Goal: Task Accomplishment & Management: Manage account settings

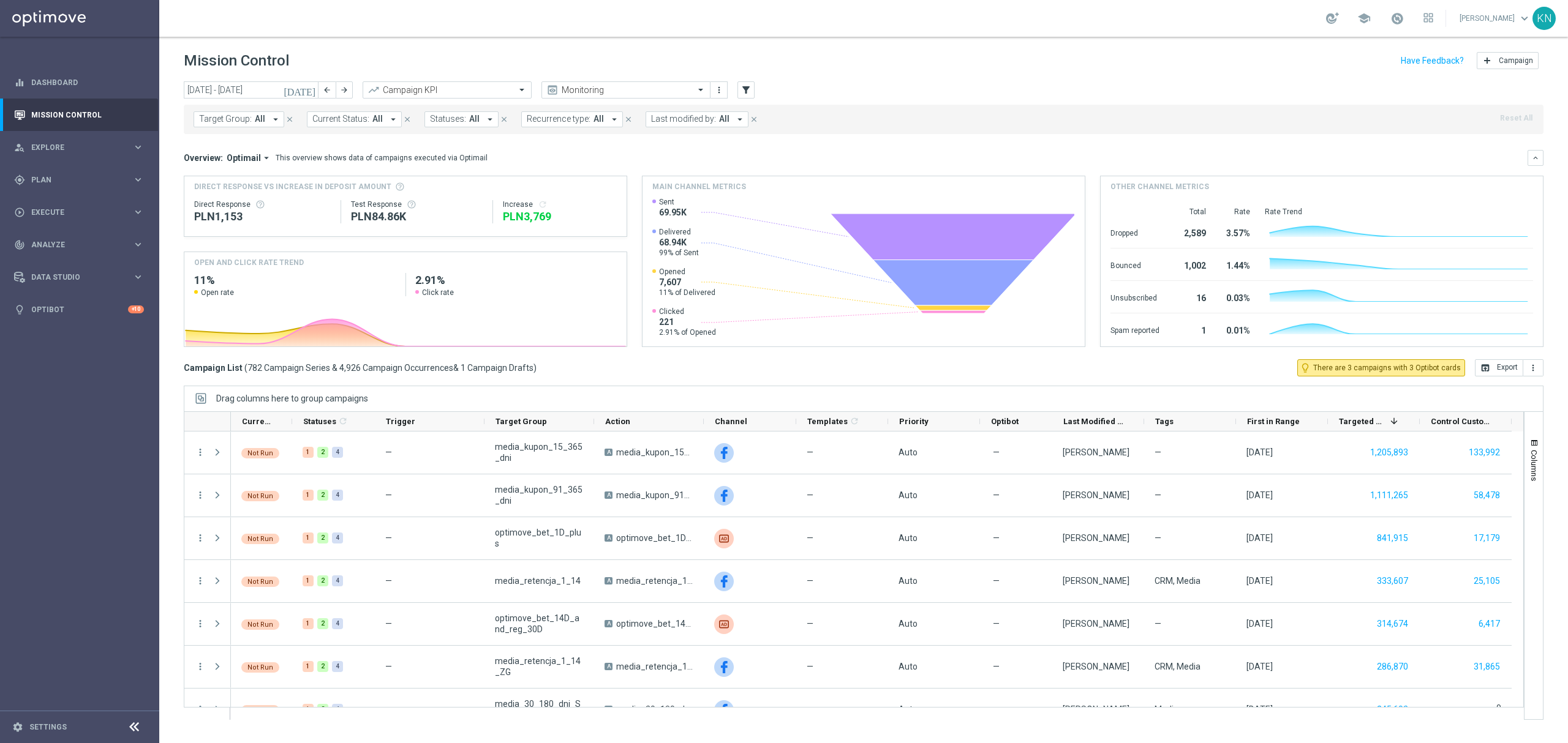
click at [250, 121] on span "Target Group:" at bounding box center [225, 119] width 52 height 10
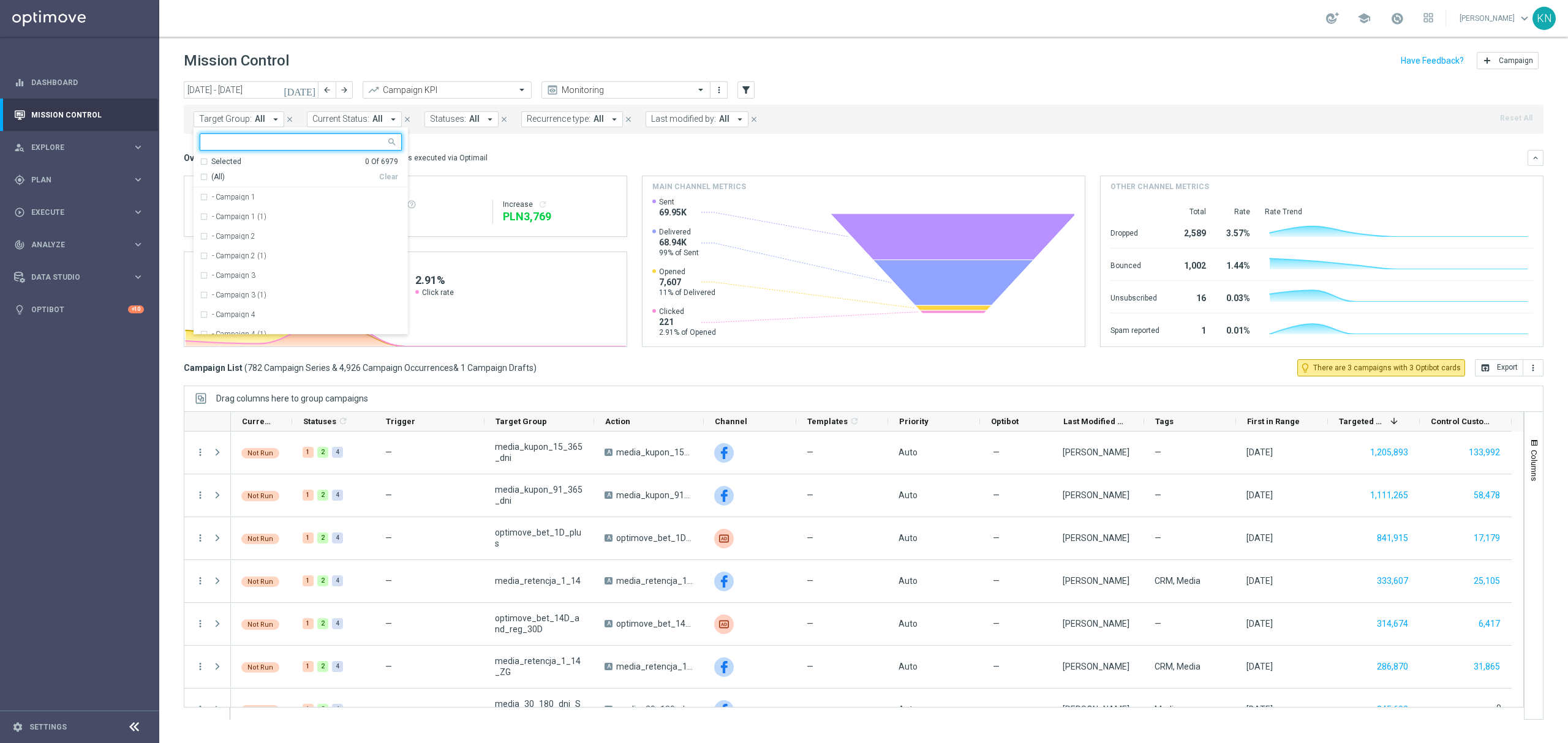
click at [251, 140] on input "text" at bounding box center [296, 142] width 179 height 10
type input "A_ALL_TARGET_OFFER_MAXIKOMBI_100925"
click at [544, 147] on mini-dashboard "Overview: Optimail arrow_drop_down This overview shows data of campaigns execut…" at bounding box center [864, 246] width 1360 height 225
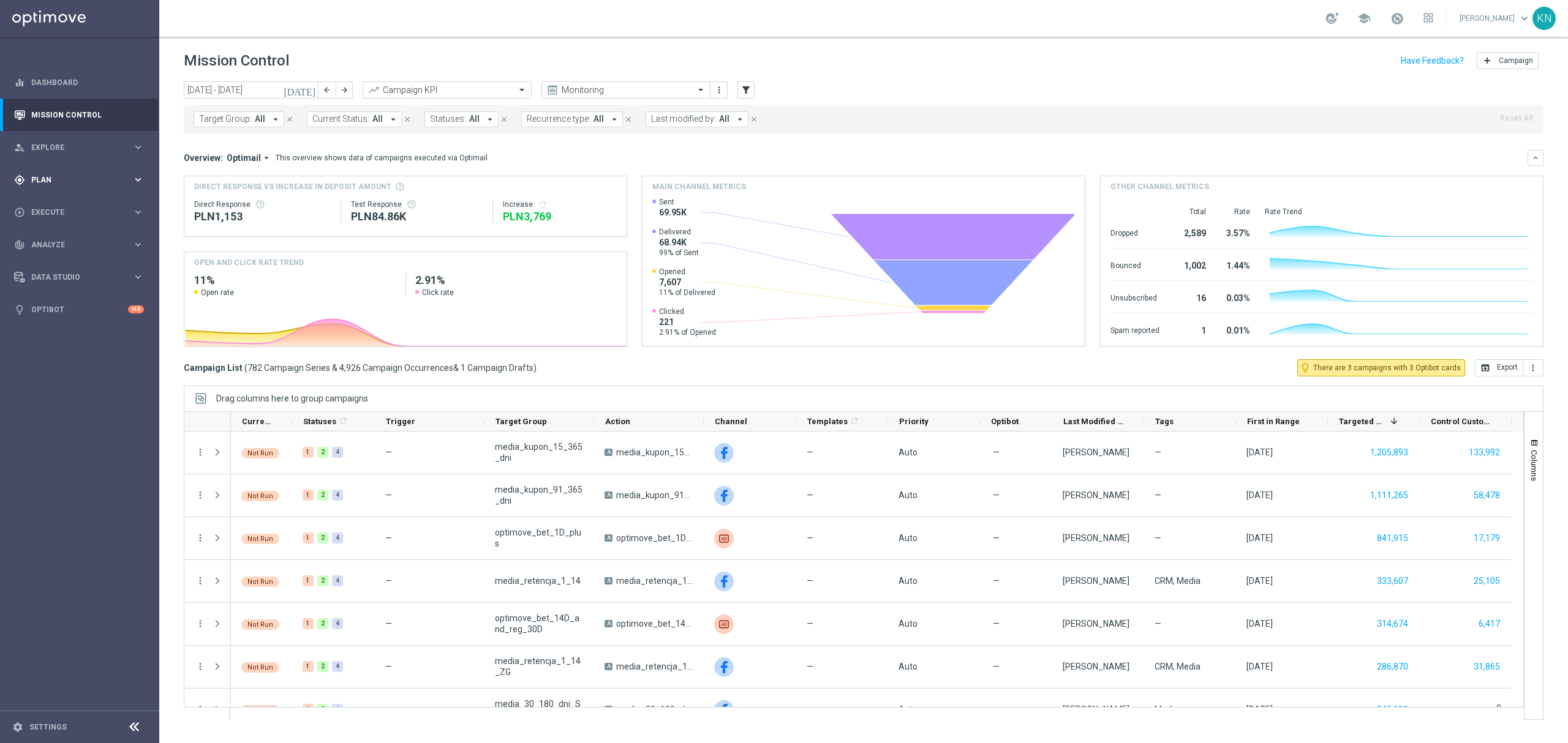
click at [61, 179] on span "Plan" at bounding box center [82, 180] width 101 height 8
click at [56, 206] on link "Target Groups" at bounding box center [80, 205] width 96 height 10
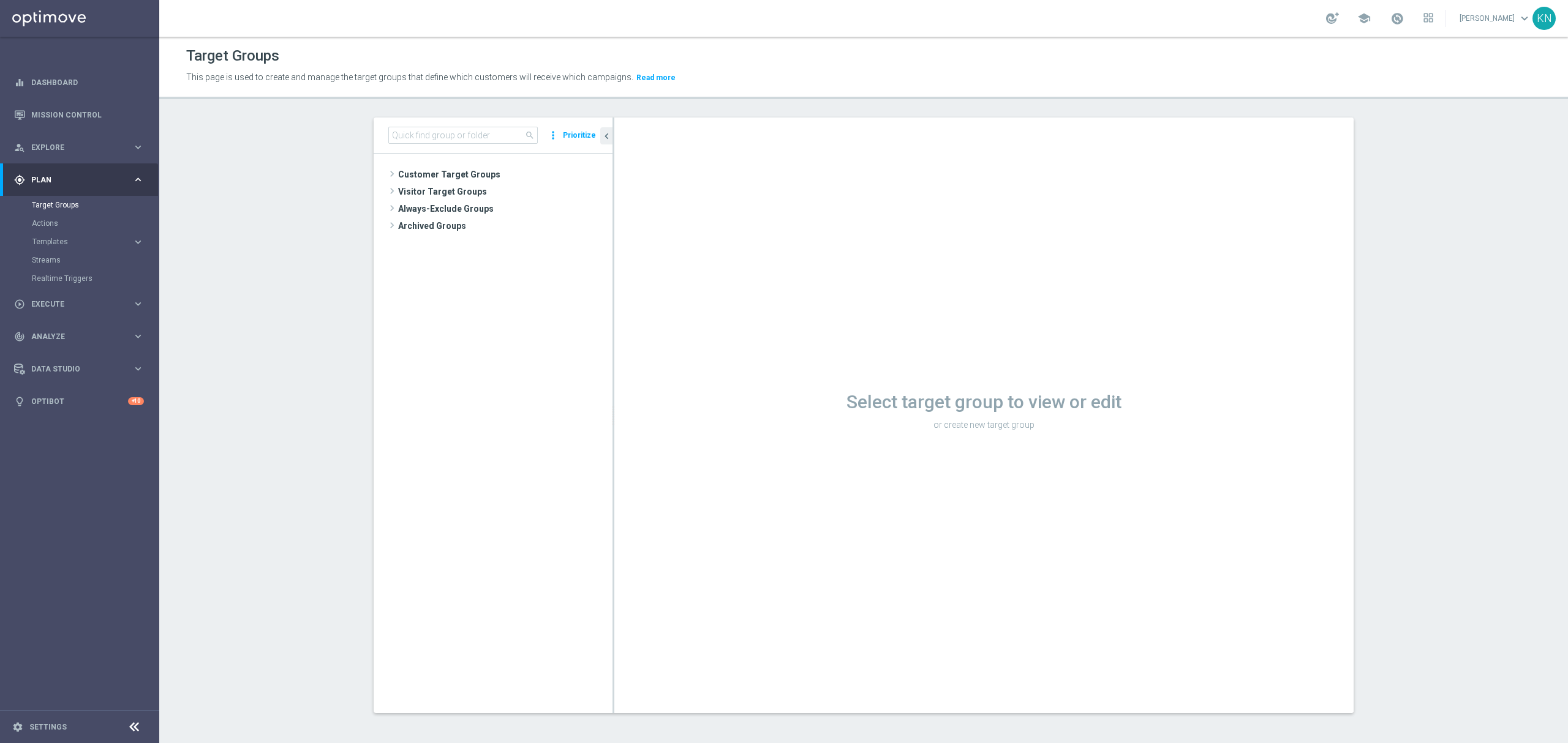
drag, startPoint x: 63, startPoint y: 241, endPoint x: 83, endPoint y: 259, distance: 26.9
click at [63, 241] on span "Templates" at bounding box center [76, 242] width 88 height 8
click at [63, 262] on link "Optimail" at bounding box center [82, 260] width 89 height 10
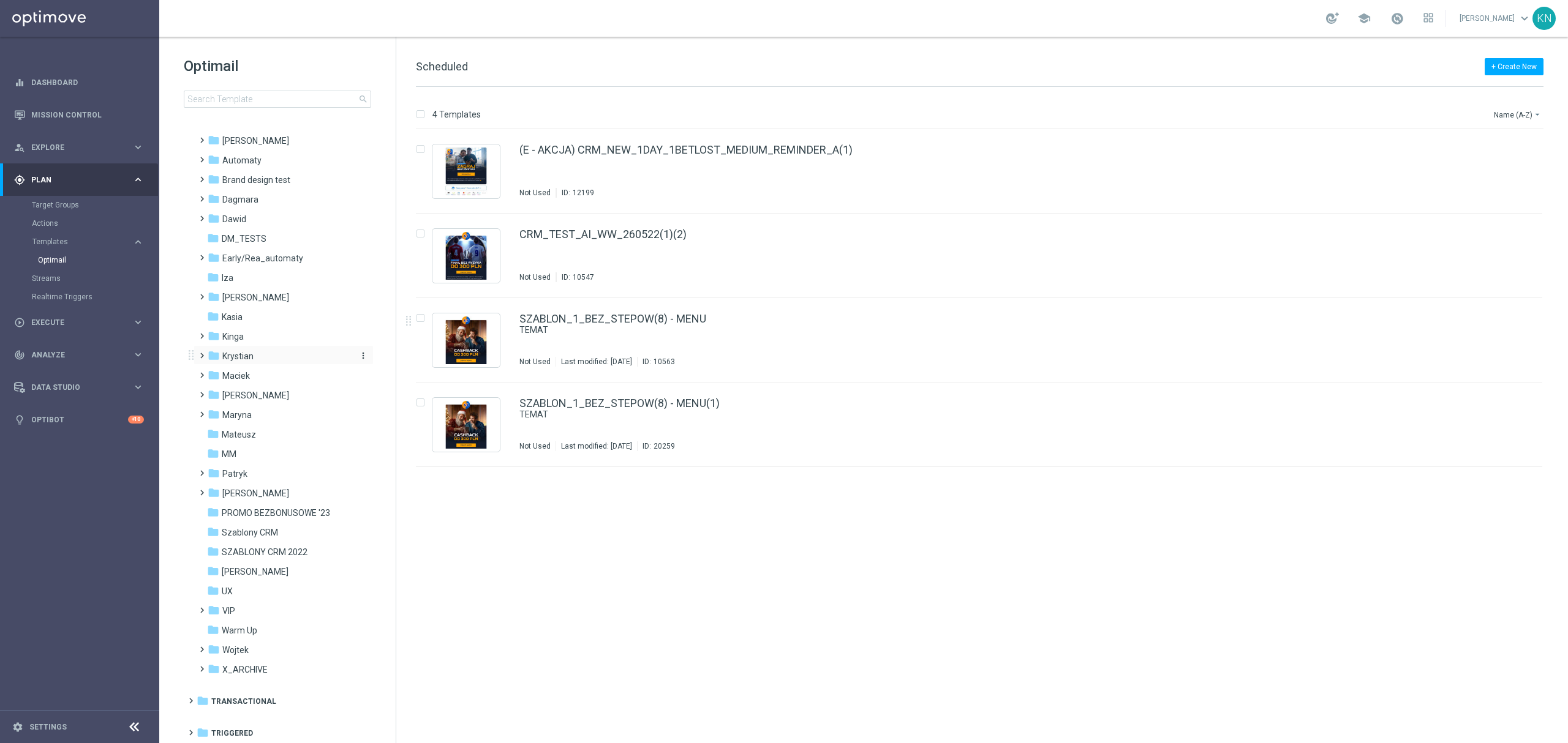
scroll to position [62, 0]
click at [240, 296] on span "[PERSON_NAME]" at bounding box center [255, 296] width 67 height 11
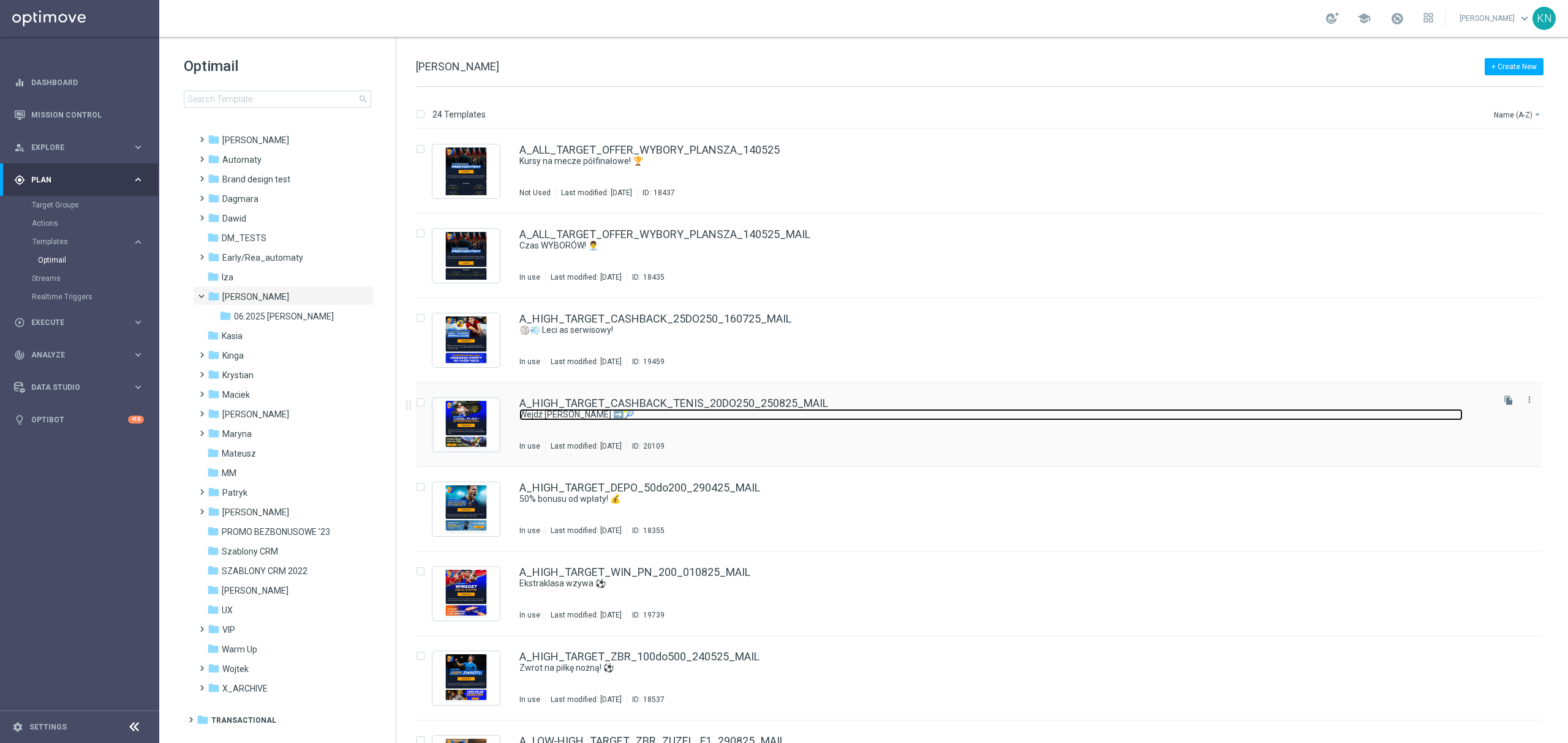
click at [658, 410] on link "Wejdź [PERSON_NAME] ➡️🎾" at bounding box center [991, 415] width 943 height 11
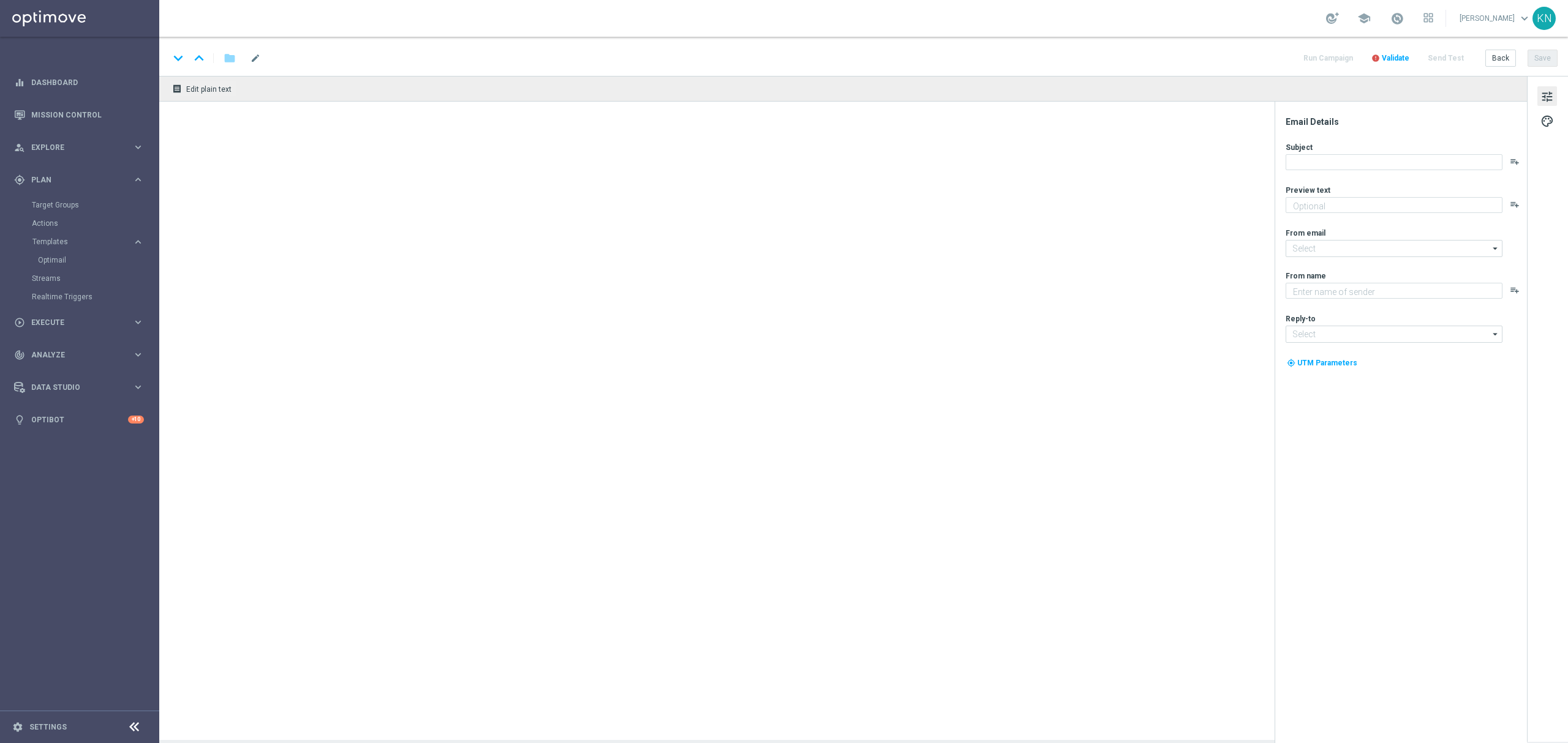
type textarea "Zgarnij do 250 zł za nietrafione kupony! 💰"
type input "[EMAIL_ADDRESS][DOMAIN_NAME]"
type textarea "STS"
type input "[EMAIL_ADDRESS][DOMAIN_NAME]"
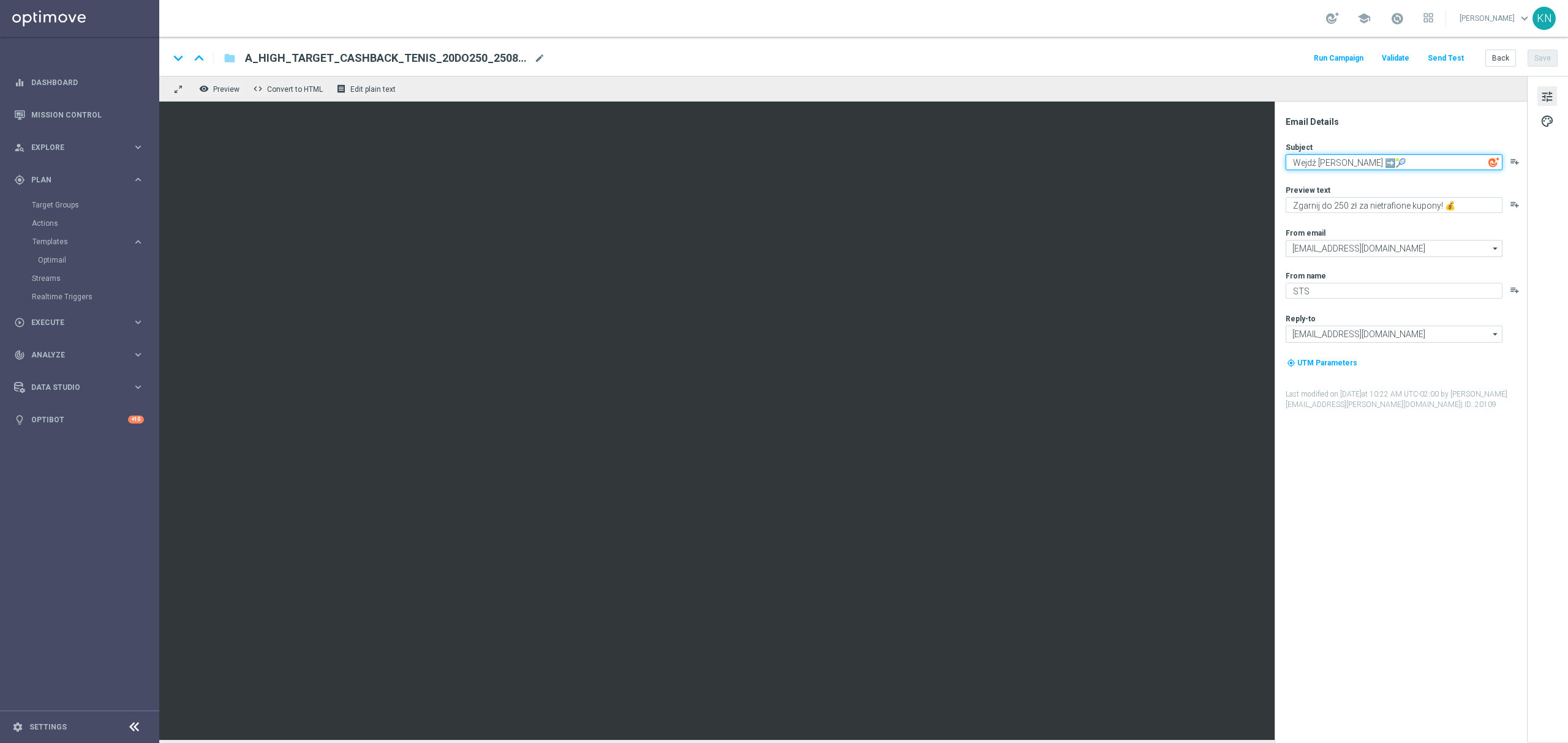
drag, startPoint x: 1361, startPoint y: 159, endPoint x: 1203, endPoint y: 163, distance: 158.1
click at [1186, 167] on div "remove_red_eye Preview code Convert to HTML receipt Edit plain text Email Detai…" at bounding box center [864, 408] width 1409 height 664
paste textarea "Pora na zmiany 🔄"
type textarea "Pora na zmiany 🔄"
click at [1393, 206] on textarea "Sprawdź nowości" at bounding box center [1394, 205] width 217 height 16
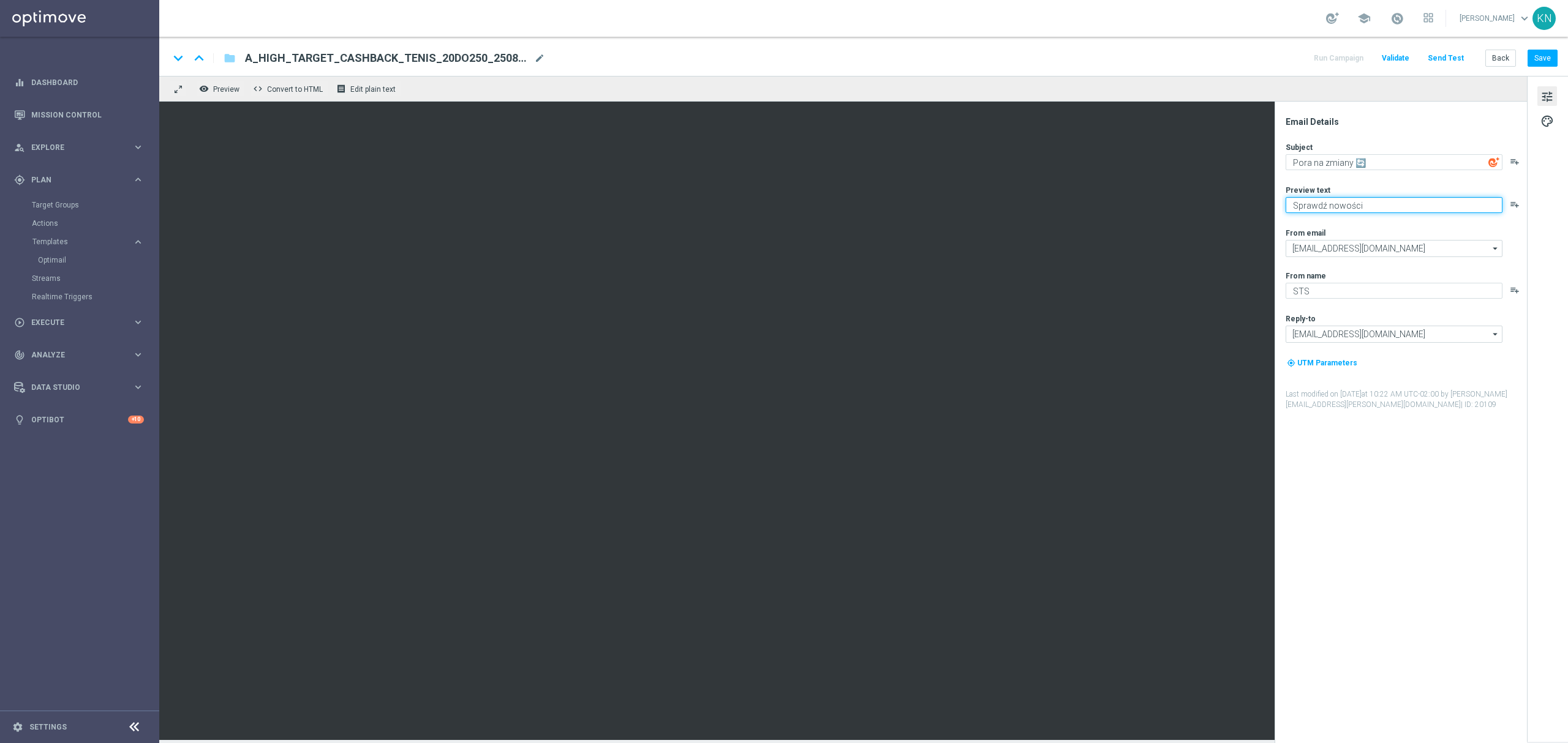
paste textarea "👉🏻"
type textarea "Sprawdź nowości 👉🏻"
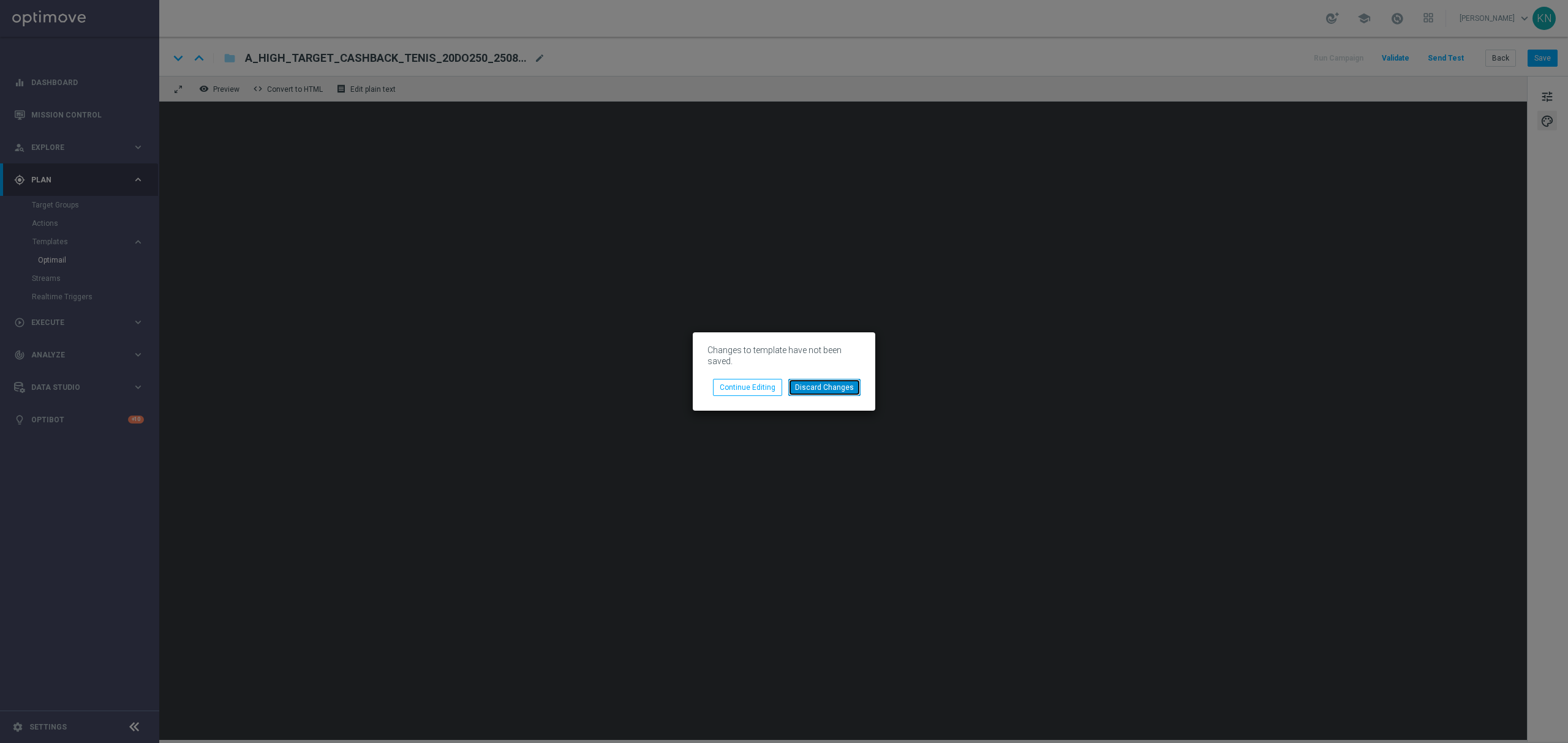
click at [838, 387] on button "Discard Changes" at bounding box center [824, 387] width 72 height 17
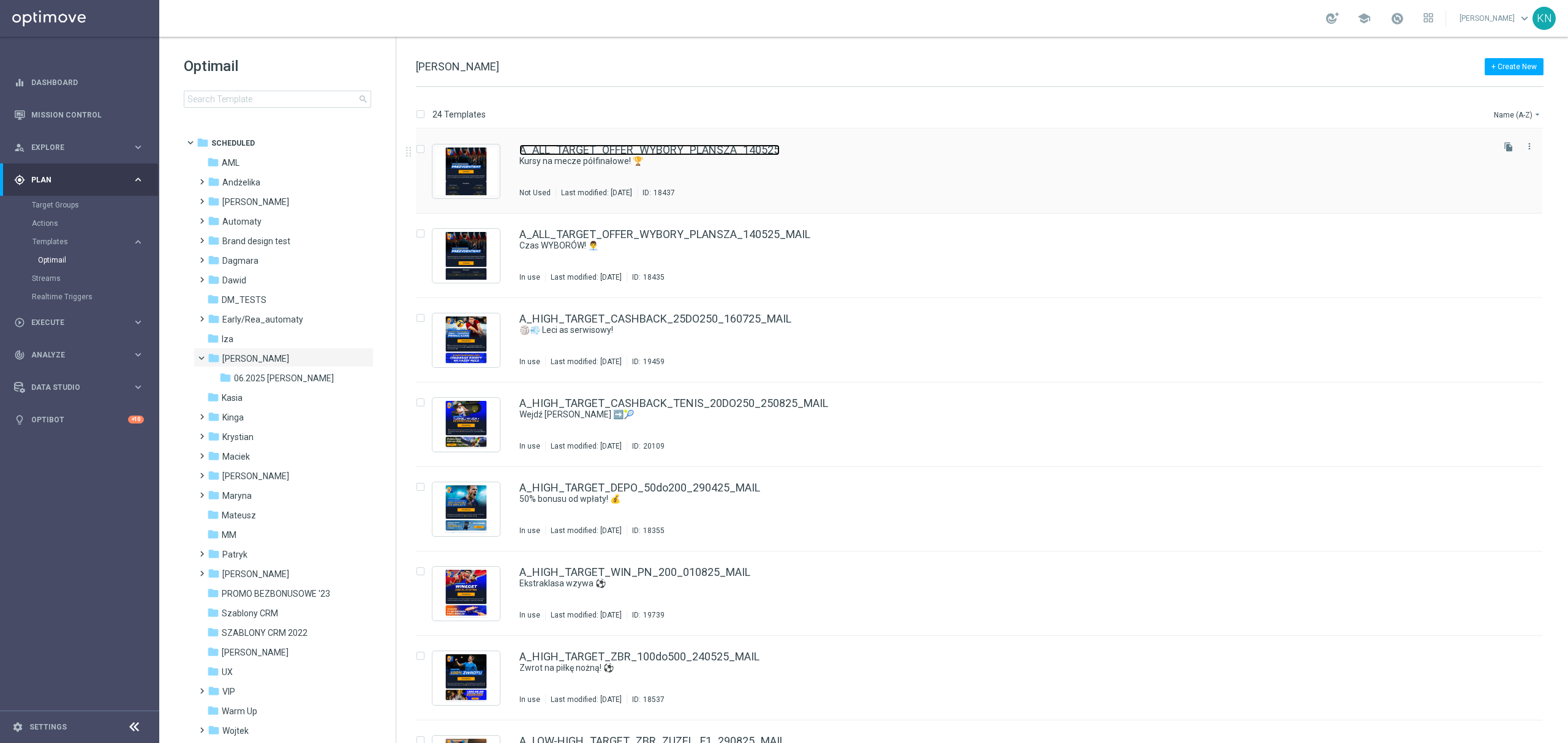
click at [694, 147] on link "A_ALL_TARGET_OFFER_WYBORY_PLANSZA_140525" at bounding box center [650, 149] width 261 height 11
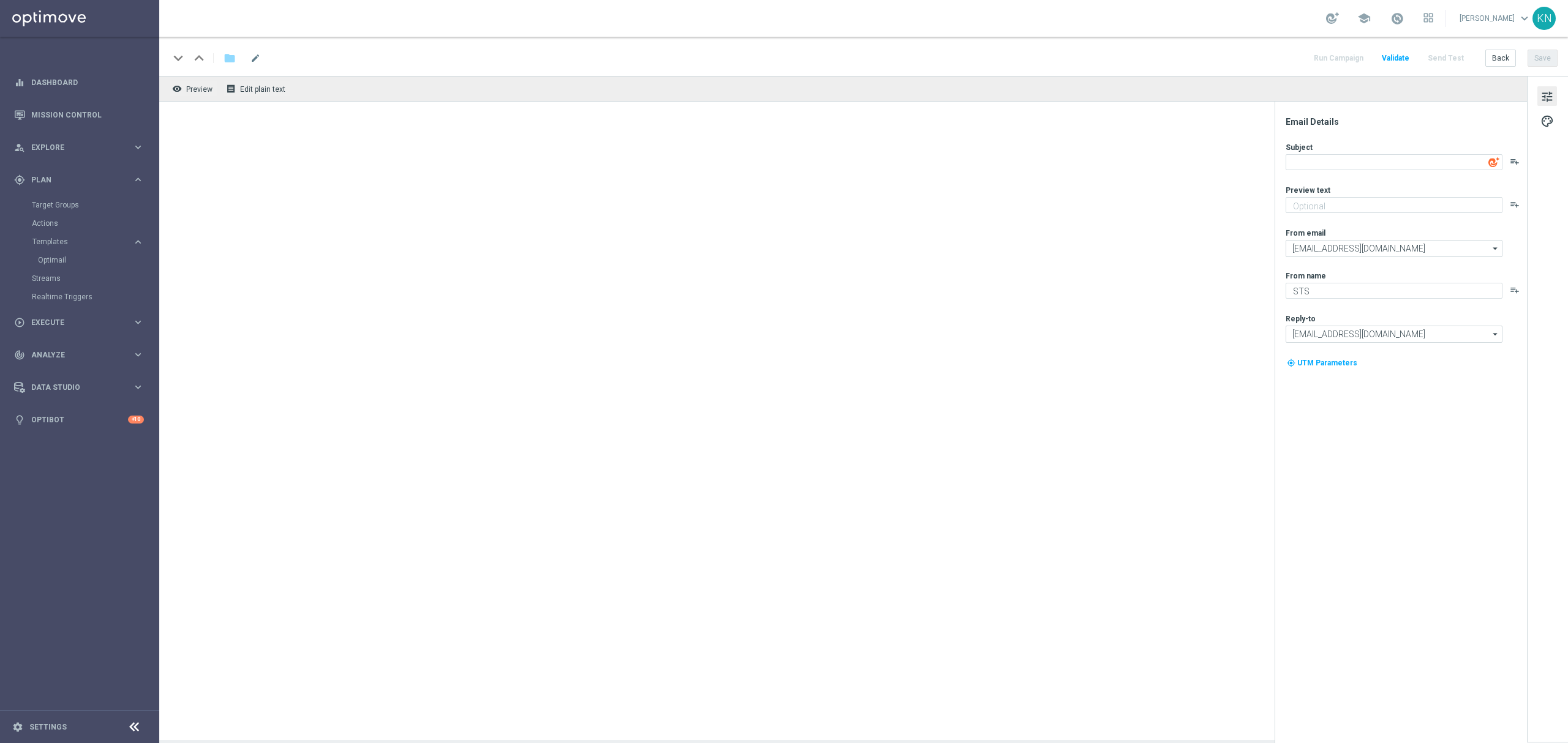
type textarea "Kursy na mecze półfinałowe! 🏆"
type textarea "Czas [PERSON_NAME] w [GEOGRAPHIC_DATA] Pucharach! ⚽"
type input "[EMAIL_ADDRESS][DOMAIN_NAME]"
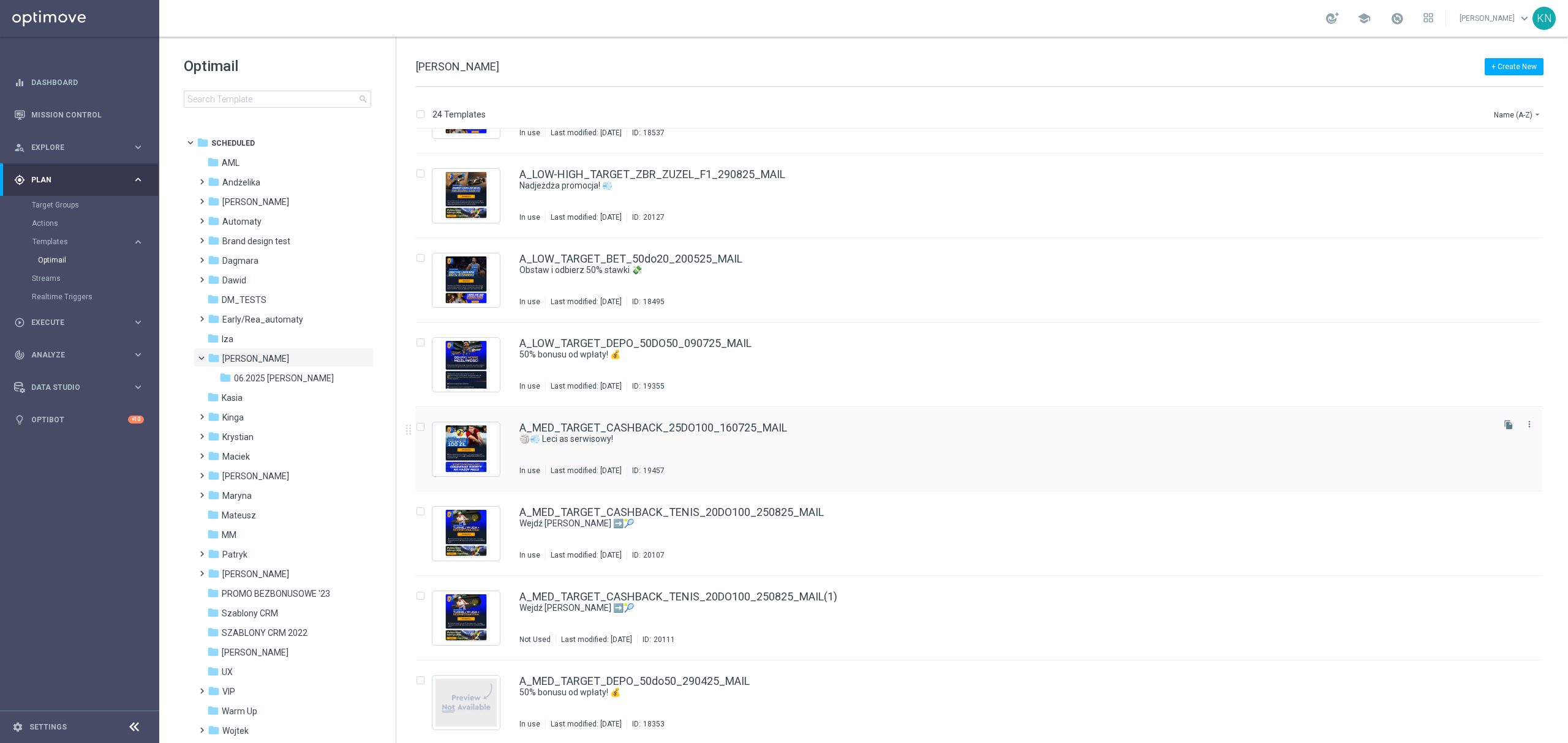
scroll to position [571, 0]
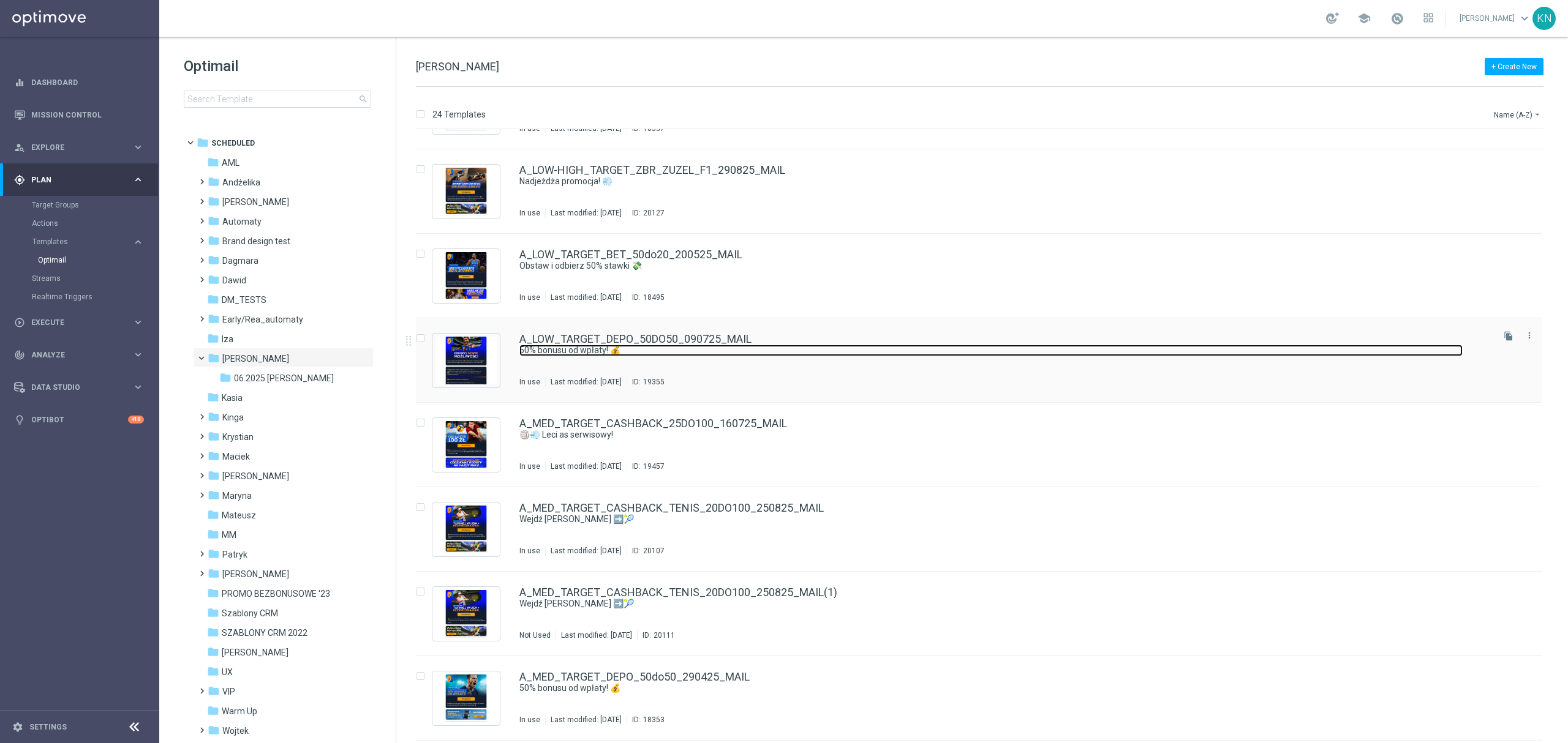
click at [665, 346] on link "50% bonusu od wpłaty! 💰" at bounding box center [991, 350] width 943 height 11
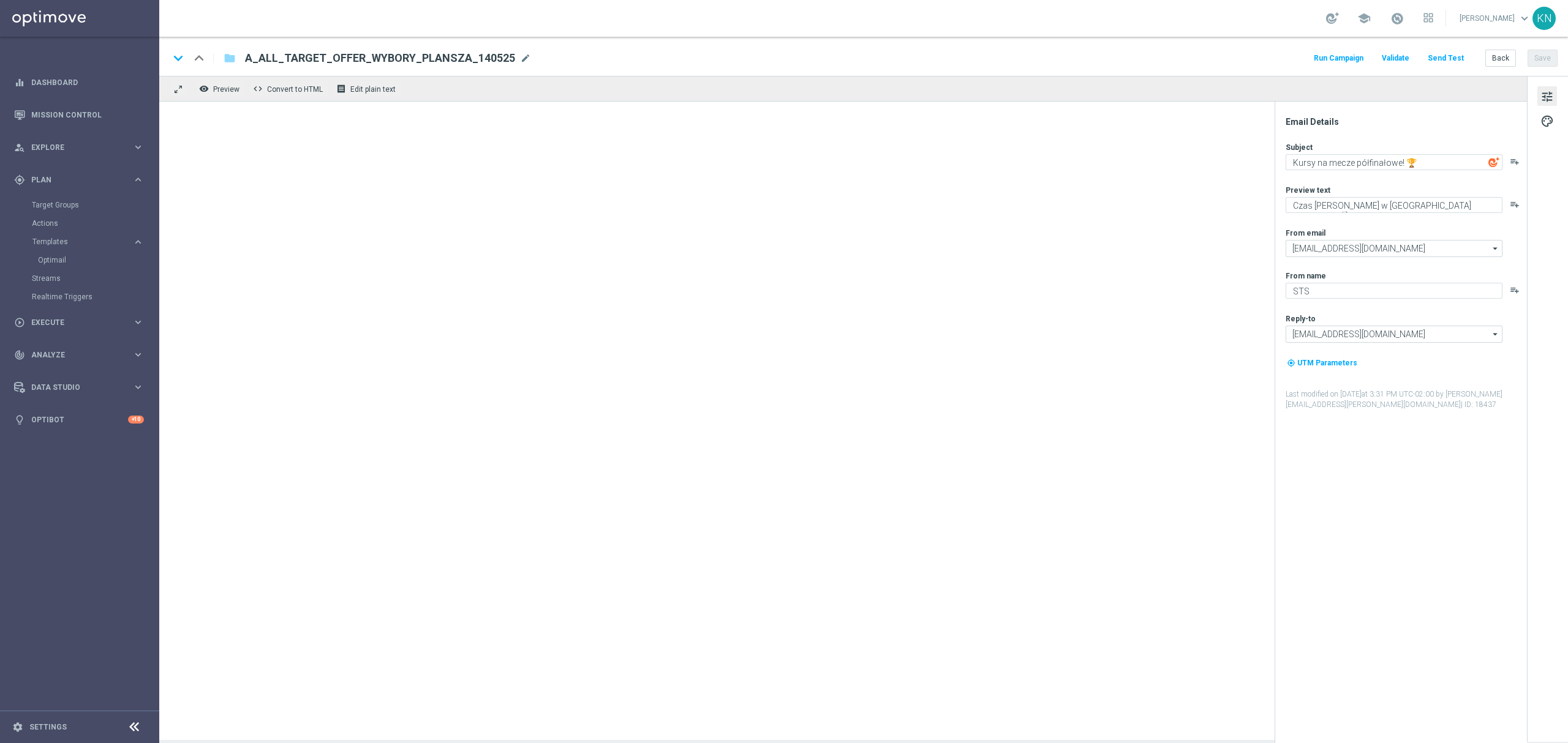
type textarea "50% bonusu od wpłaty! 💰"
type textarea "Łap szansę na ekstra kasę ➡️"
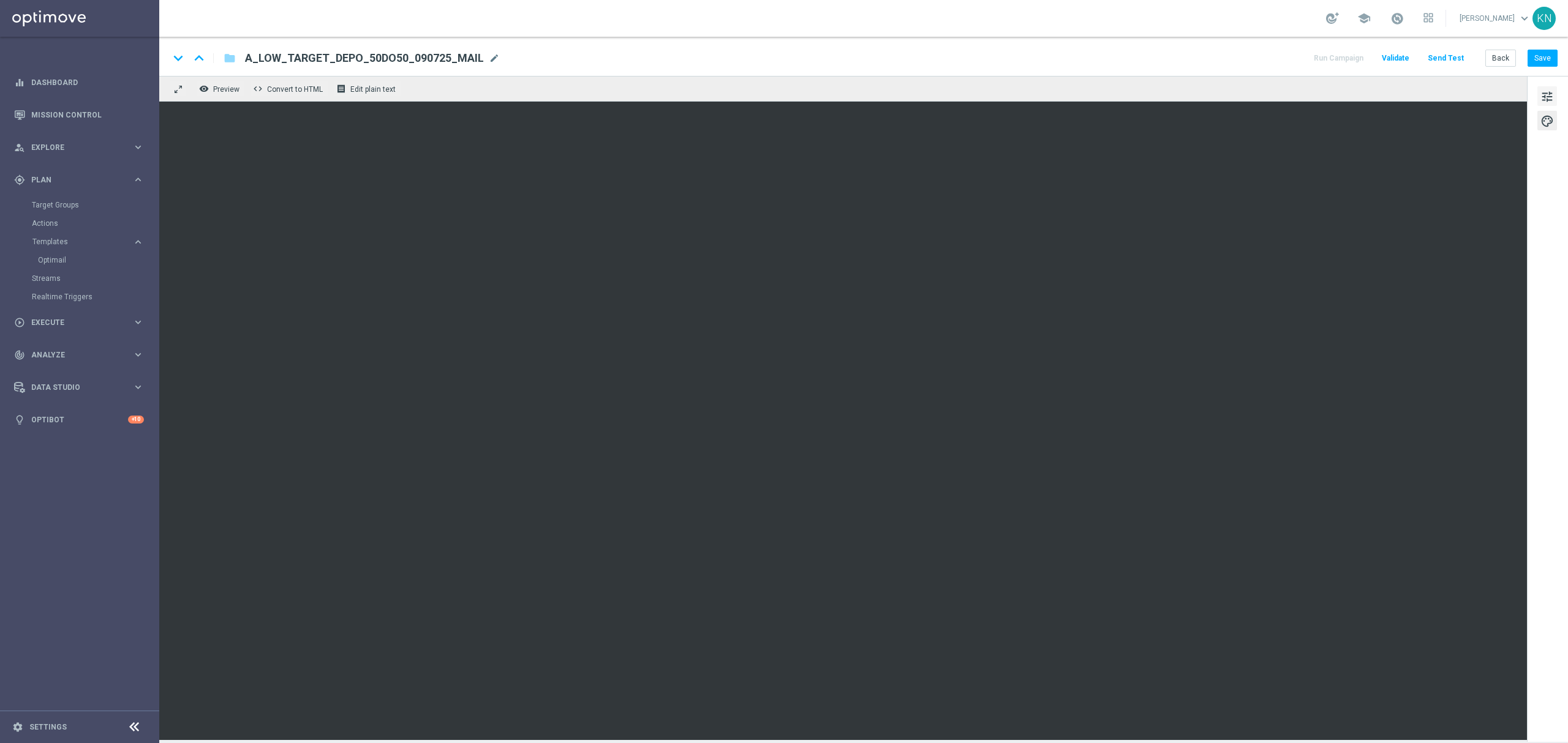
click at [1547, 96] on span "tune" at bounding box center [1547, 96] width 13 height 16
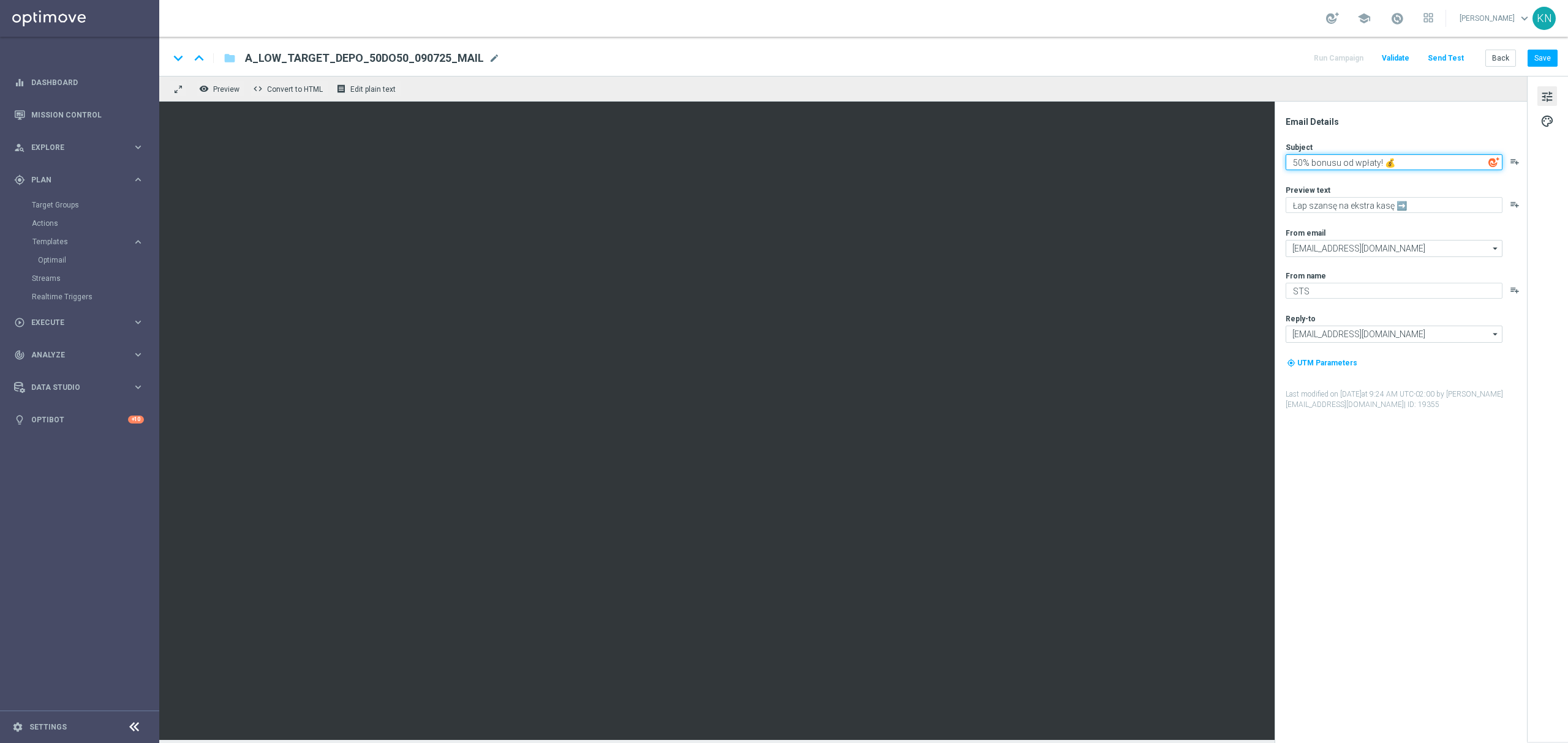
paste textarea "Pora na zmiany 🔄"
type textarea "Pora na zmiany 🔄"
click at [1390, 211] on textarea "Odkryj nowości" at bounding box center [1394, 205] width 217 height 16
paste textarea "👉🏻"
type textarea "Odkryj nowości 👉🏻"
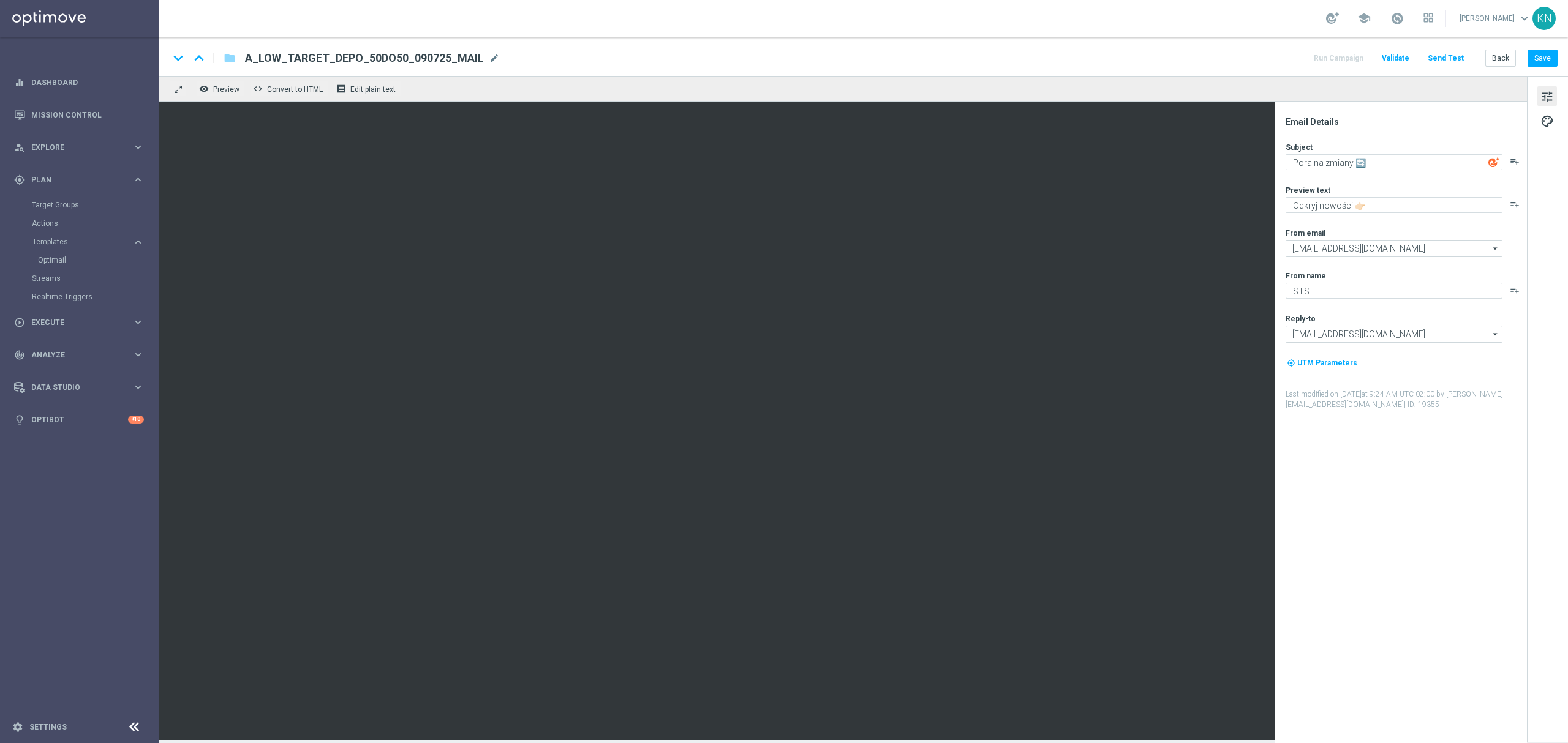
click at [1367, 230] on div "From email" at bounding box center [1406, 232] width 240 height 10
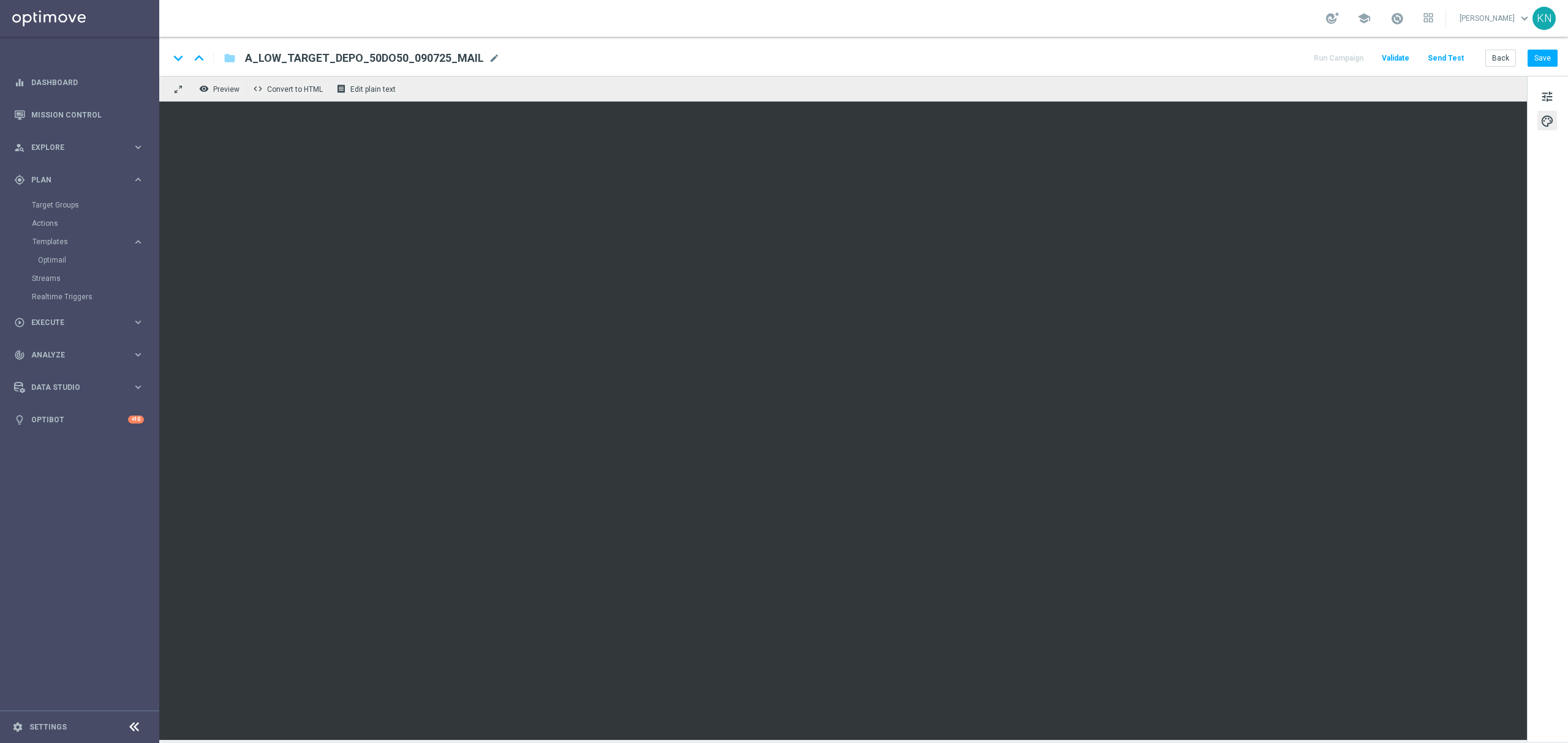
click at [1408, 98] on div "remove_red_eye Preview code Convert to HTML receipt Edit plain text" at bounding box center [842, 89] width 1367 height 26
drag, startPoint x: 488, startPoint y: 59, endPoint x: 471, endPoint y: 67, distance: 18.8
click at [489, 59] on span "mode_edit" at bounding box center [494, 57] width 11 height 11
drag, startPoint x: 438, startPoint y: 59, endPoint x: 201, endPoint y: 57, distance: 237.0
click at [201, 57] on div "keyboard_arrow_down keyboard_arrow_up folder A_LOW_TARGET_DEPO_50DO50_090725_MA…" at bounding box center [359, 58] width 380 height 16
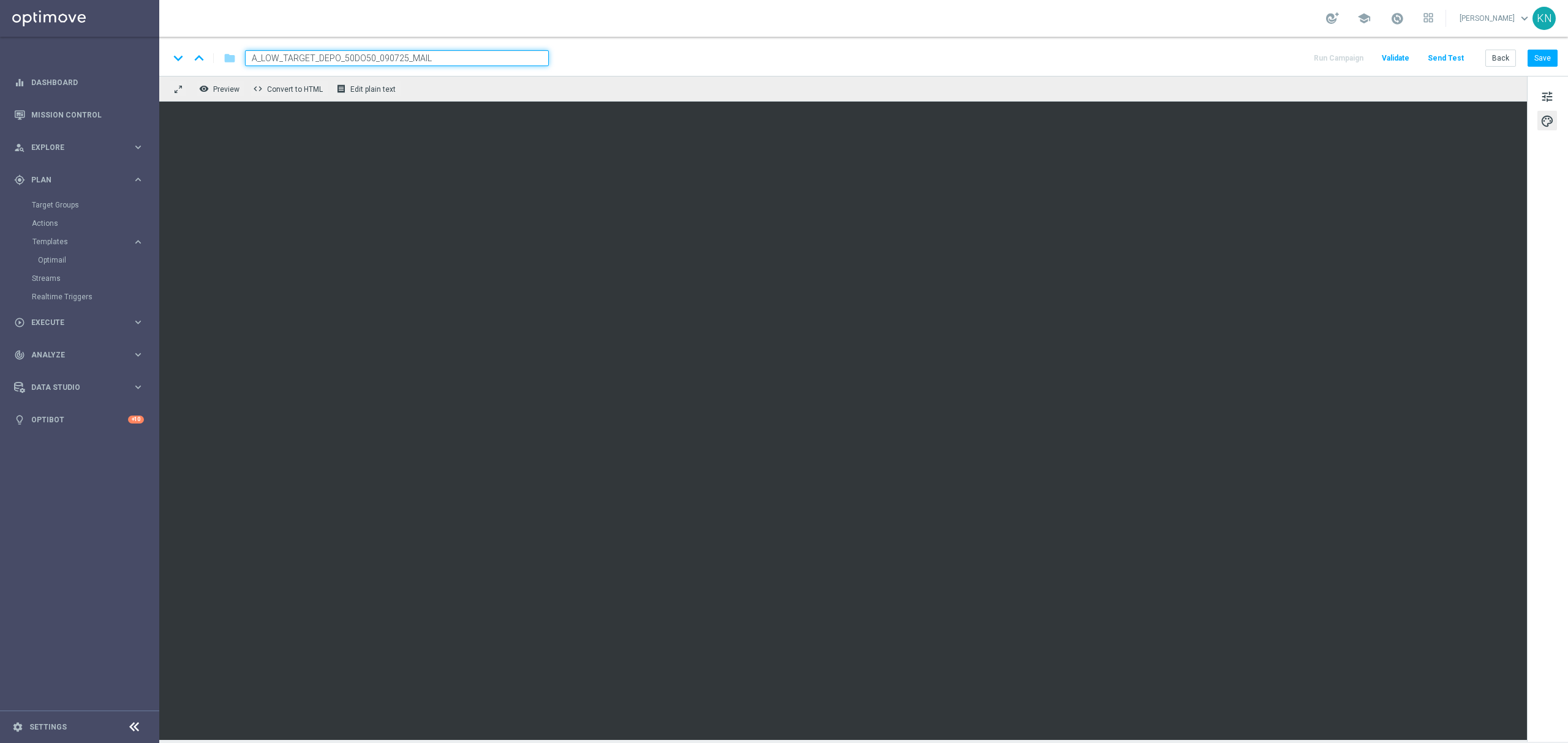
paste input "ALL_TARGET_OFFER_MAXIKOMBI_100925"
type input "A_ALL_TARGET_OFFER_MAXIKOMBI_100925"
click at [701, 63] on div "keyboard_arrow_down keyboard_arrow_up folder A_ALL_TARGET_OFFER_MAXIKOMBI_10092…" at bounding box center [864, 58] width 1389 height 16
click at [1542, 57] on button "Save" at bounding box center [1542, 58] width 30 height 17
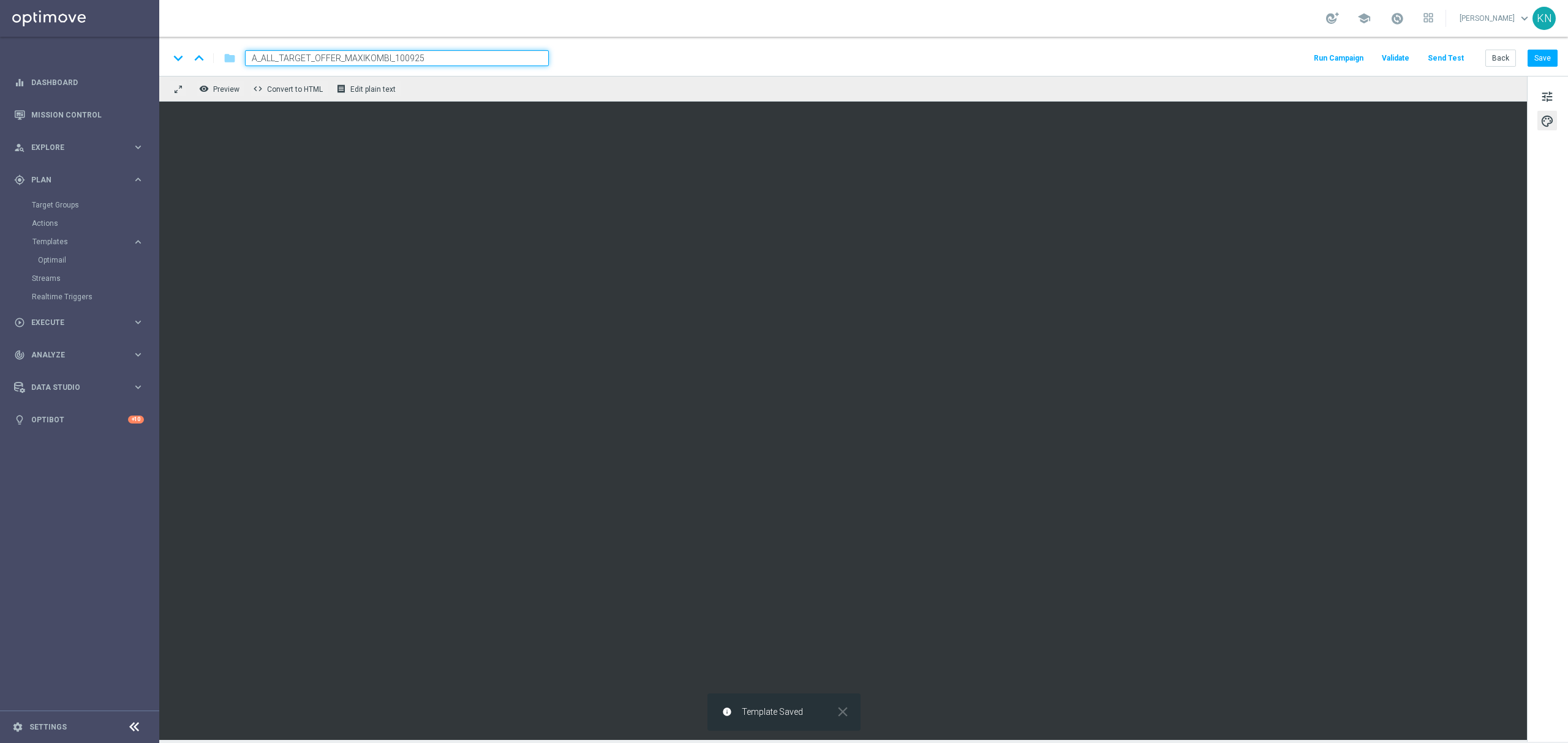
drag, startPoint x: 246, startPoint y: 48, endPoint x: 185, endPoint y: 39, distance: 61.7
click at [185, 39] on div "keyboard_arrow_down keyboard_arrow_up folder A_ALL_TARGET_OFFER_MAXIKOMBI_10092…" at bounding box center [864, 56] width 1409 height 39
click at [63, 259] on link "Optimail" at bounding box center [82, 260] width 89 height 10
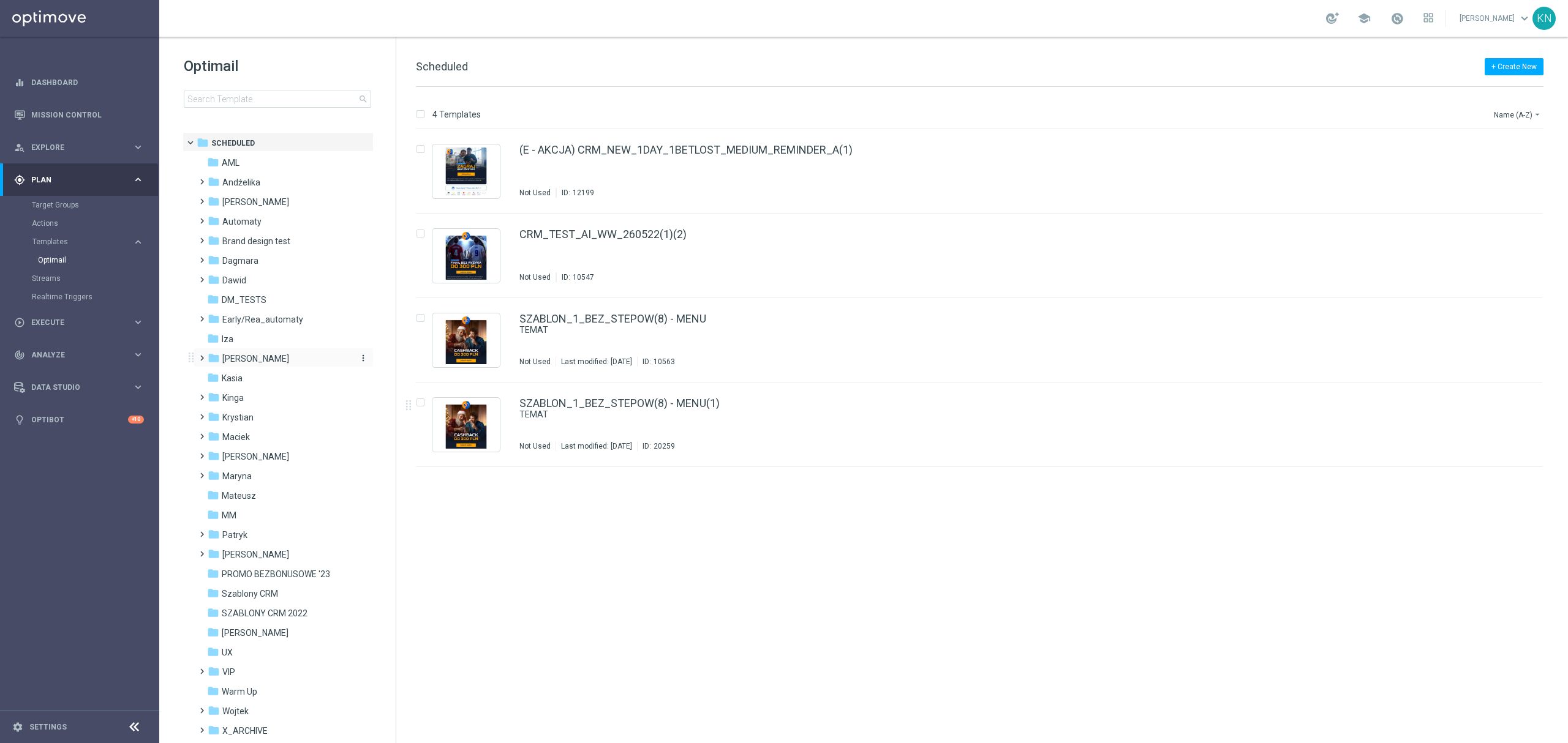
click at [245, 361] on span "[PERSON_NAME]" at bounding box center [255, 358] width 67 height 11
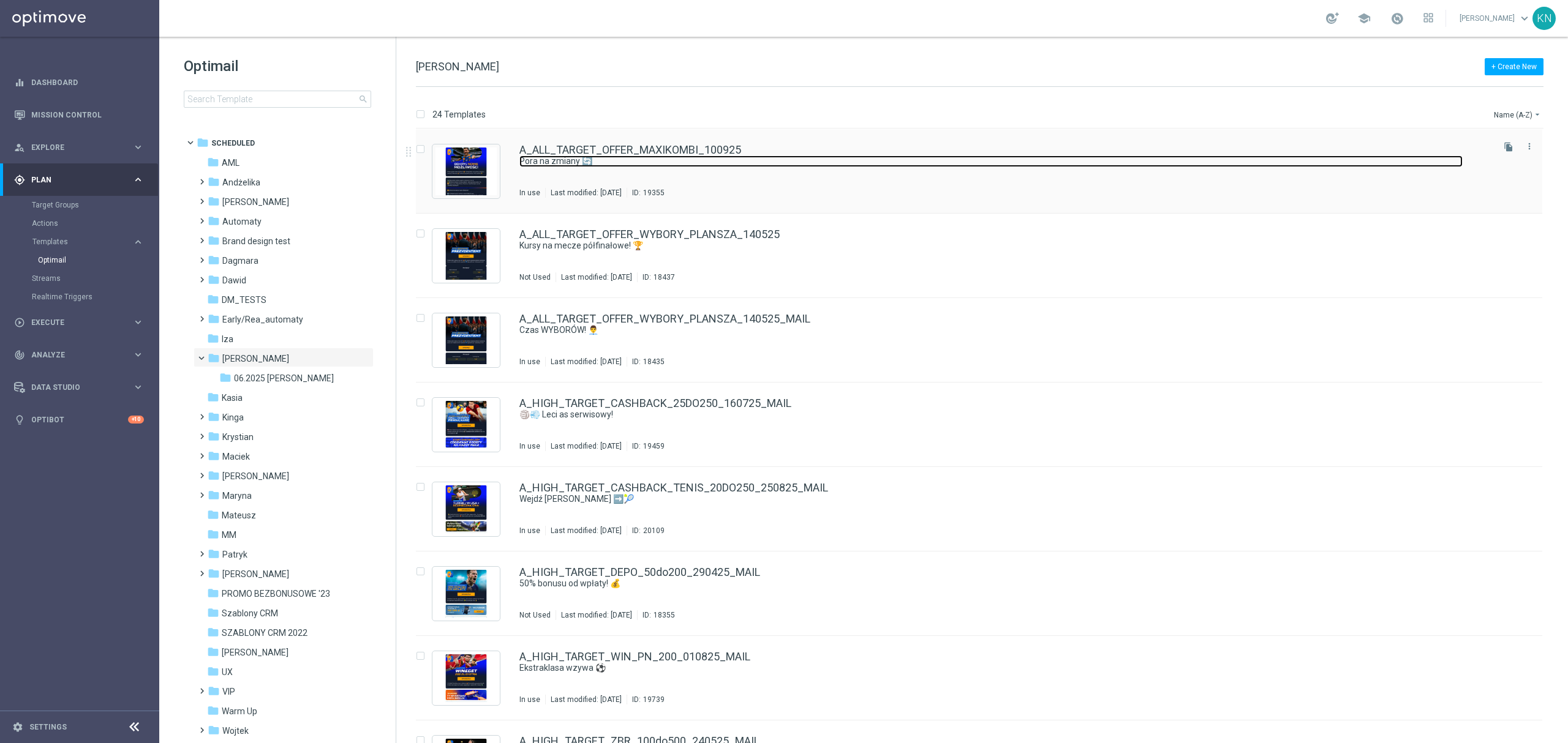
click at [846, 156] on link "Pora na zmiany 🔄" at bounding box center [991, 161] width 943 height 11
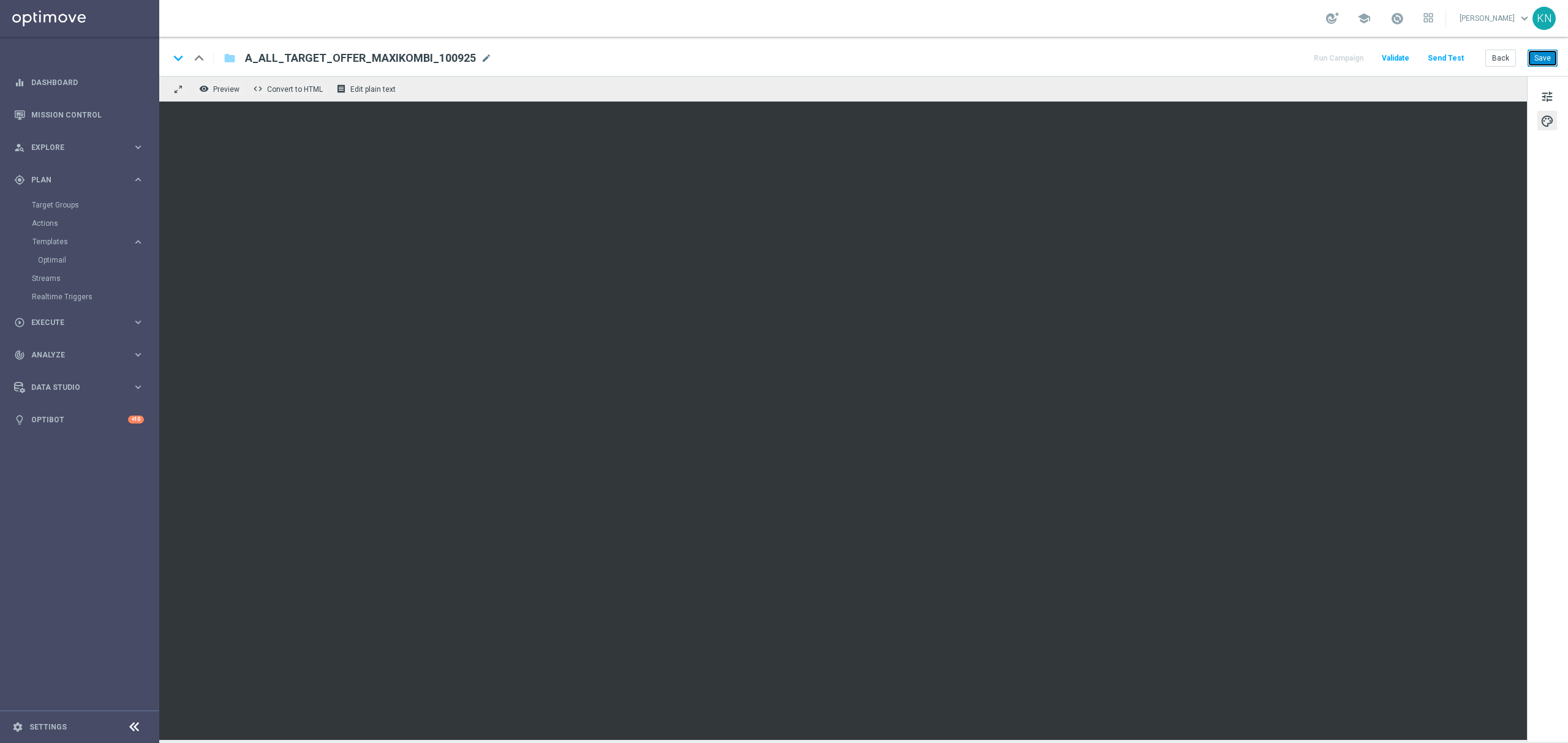
click at [1542, 57] on button "Save" at bounding box center [1542, 58] width 30 height 17
drag, startPoint x: 468, startPoint y: 59, endPoint x: 252, endPoint y: 59, distance: 216.0
click at [252, 59] on span "A_ALL_TARGET_OFFER_MAXIKOMBI_100925" at bounding box center [361, 58] width 231 height 15
click at [745, 16] on div "school [PERSON_NAME] keyboard_arrow_down KN" at bounding box center [864, 19] width 1409 height 37
click at [1549, 59] on button "Save" at bounding box center [1542, 58] width 30 height 17
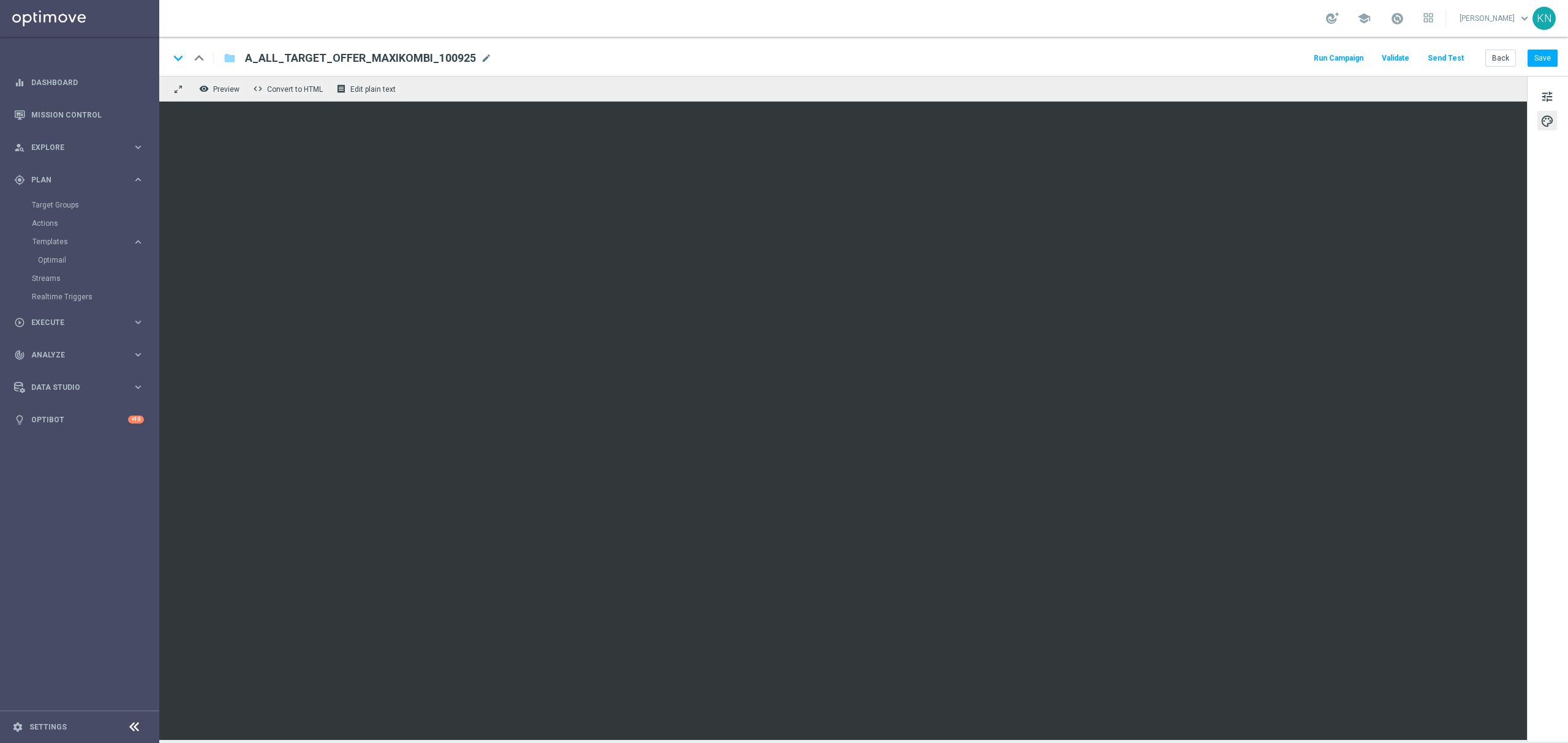
click at [1446, 57] on button "Send Test" at bounding box center [1445, 59] width 40 height 17
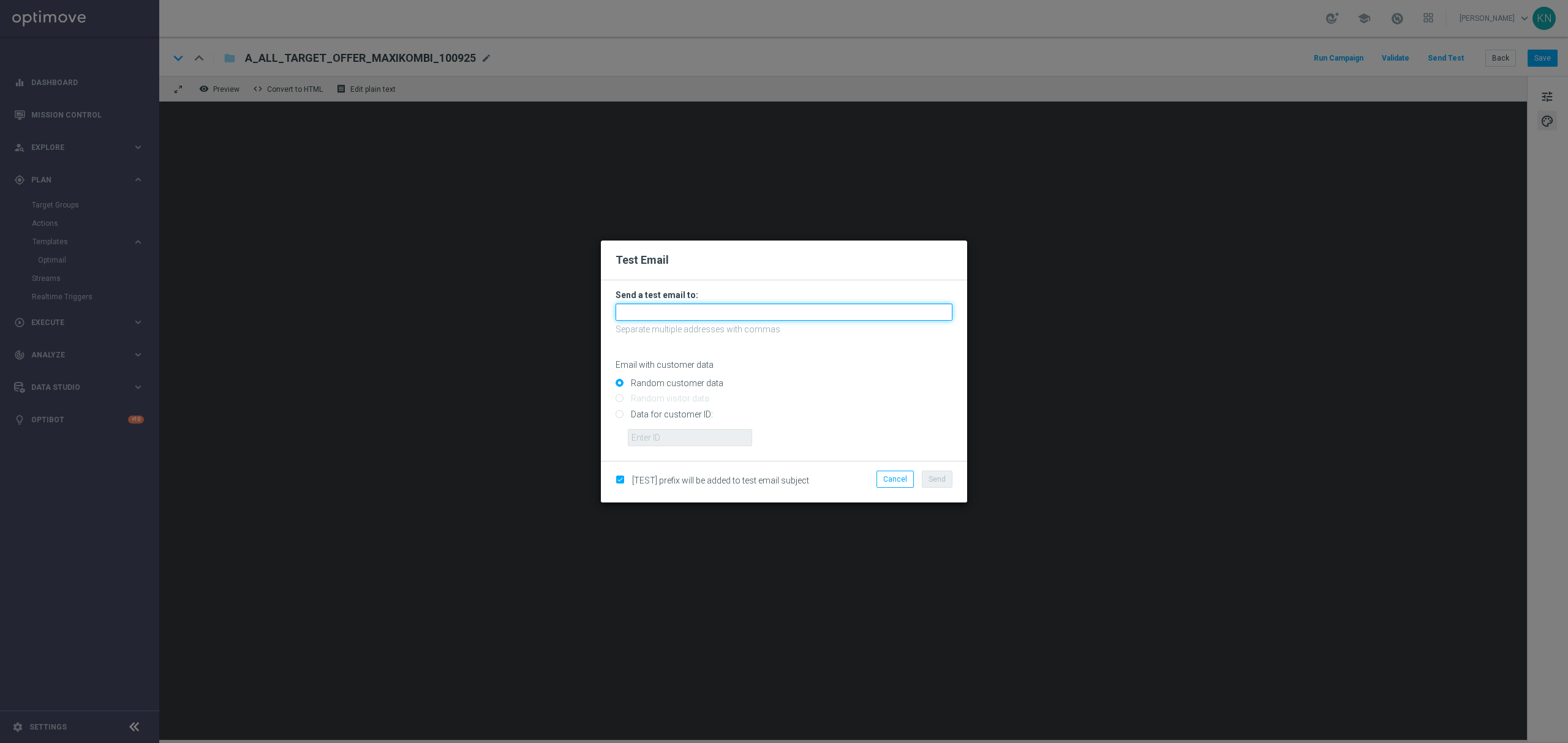
click at [725, 306] on input "text" at bounding box center [784, 312] width 337 height 17
paste input "[EMAIL_ADDRESS][PERSON_NAME][DOMAIN_NAME],[DOMAIN_NAME][EMAIL_ADDRESS][DOMAIN_N…"
type input "[EMAIL_ADDRESS][PERSON_NAME][DOMAIN_NAME],[DOMAIN_NAME][EMAIL_ADDRESS][DOMAIN_N…"
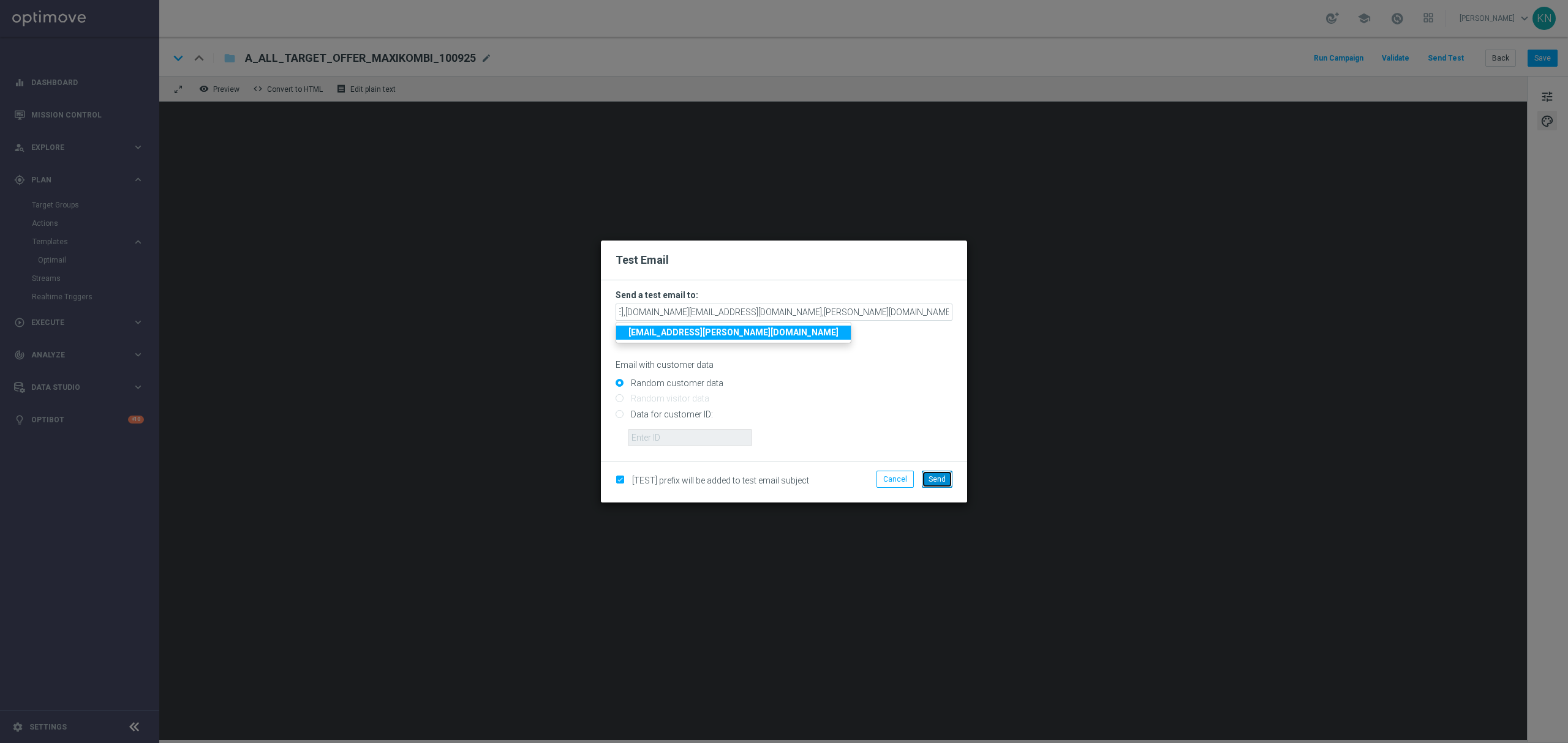
click at [939, 478] on span "Send" at bounding box center [937, 479] width 17 height 8
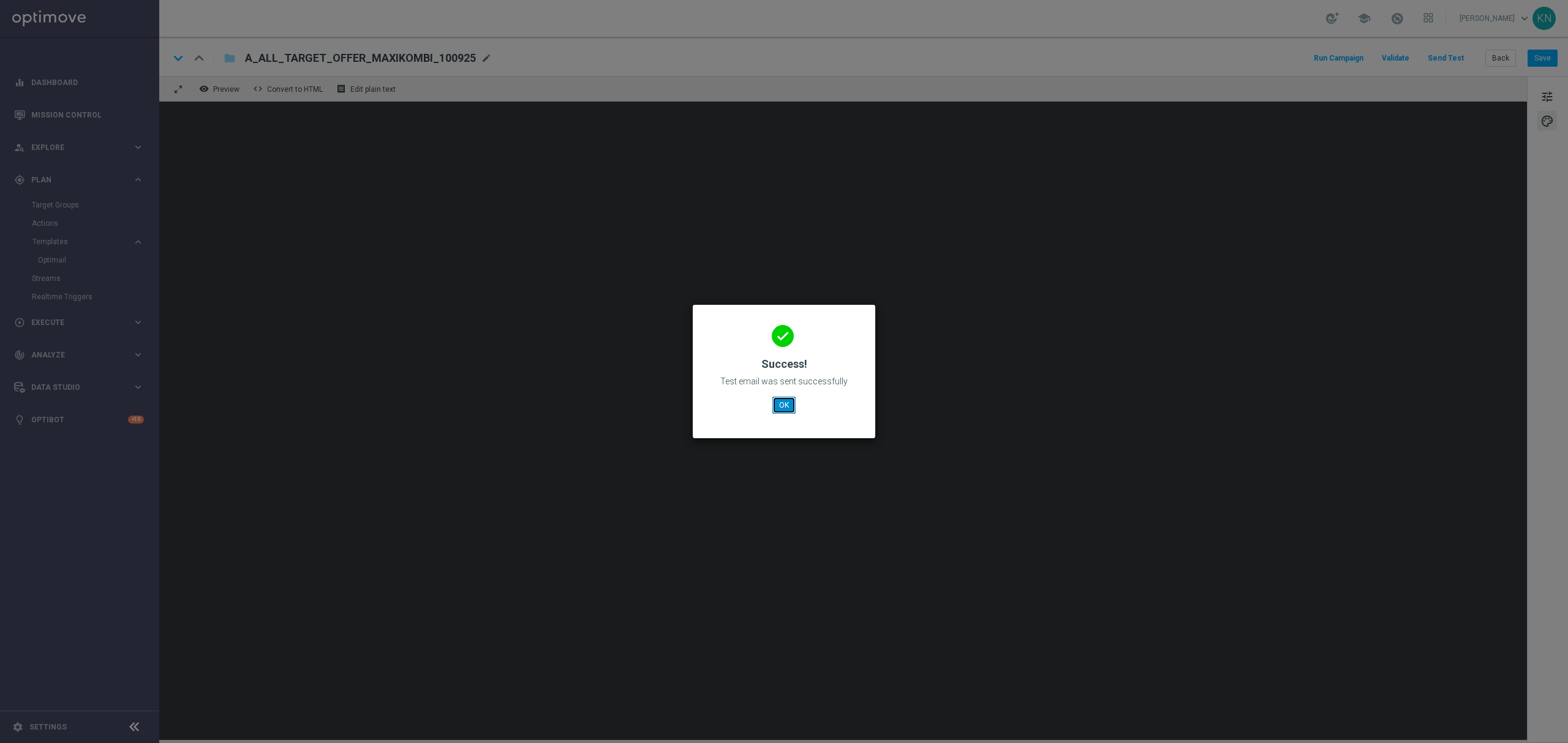
click at [786, 407] on button "OK" at bounding box center [784, 405] width 23 height 17
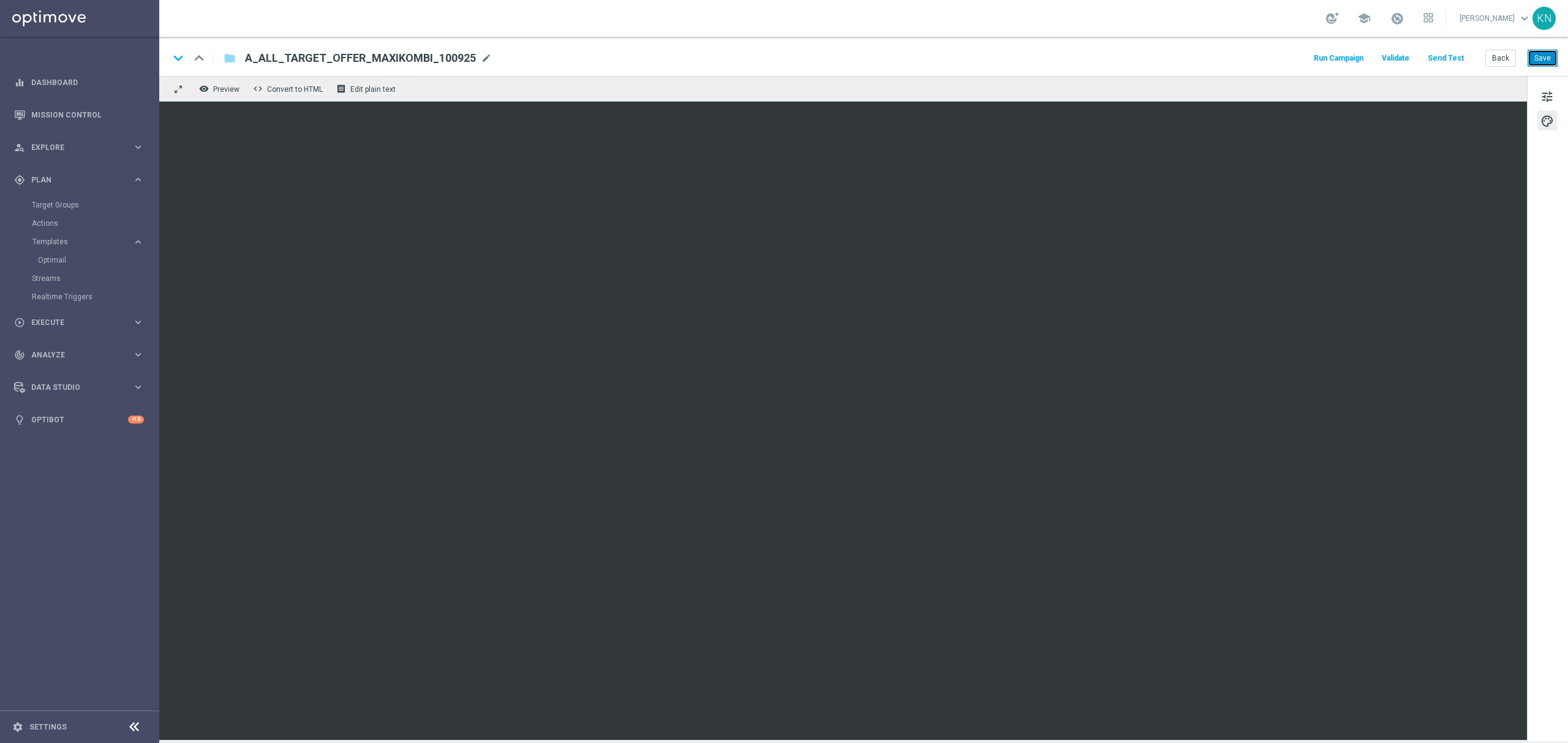
click at [1544, 56] on button "Save" at bounding box center [1542, 58] width 30 height 17
click at [481, 59] on span "mode_edit" at bounding box center [486, 57] width 11 height 11
drag, startPoint x: 439, startPoint y: 63, endPoint x: 118, endPoint y: 64, distance: 321.0
click at [118, 64] on main "equalizer Dashboard Mission Control" at bounding box center [784, 372] width 1568 height 743
paste input "CRM"
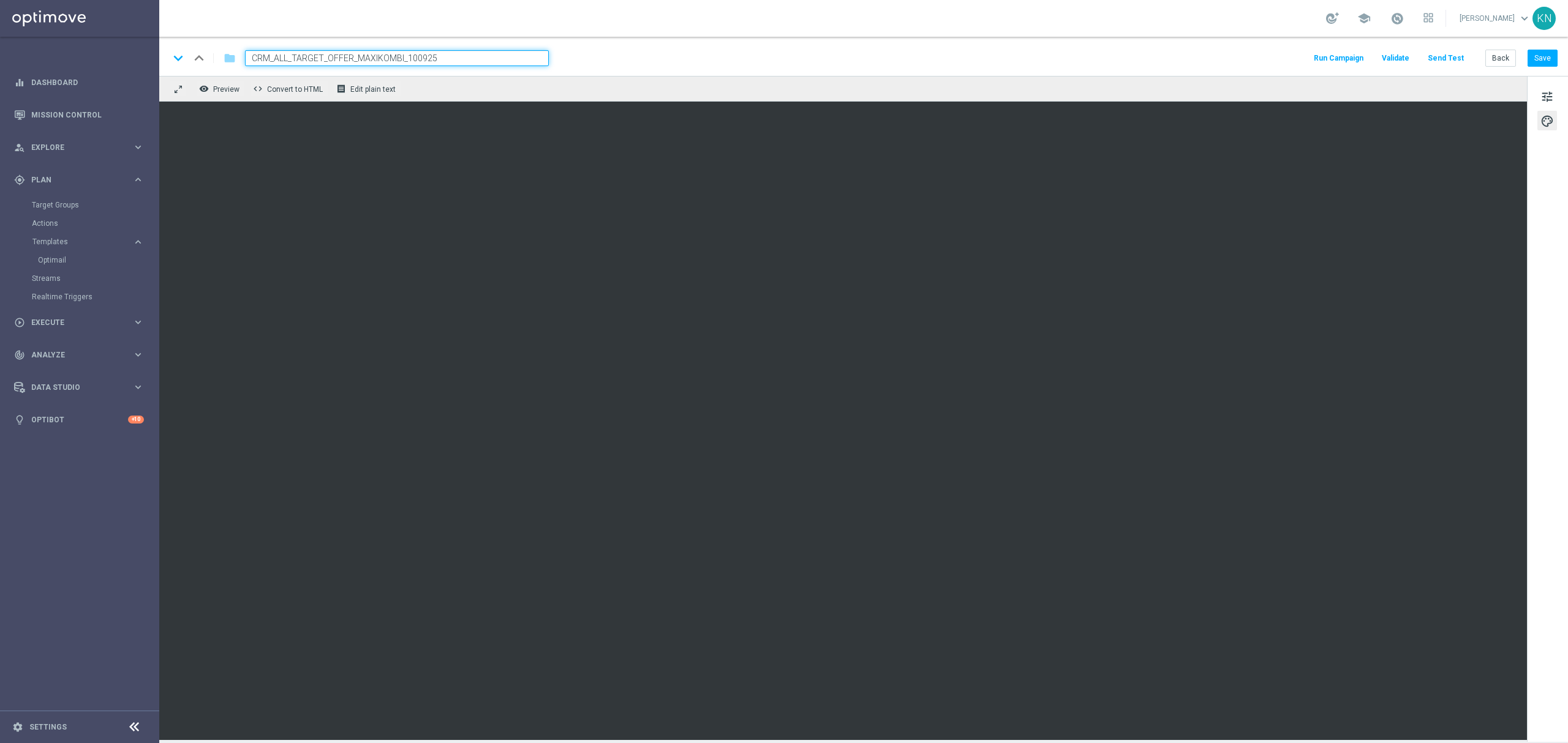
type input "CRM_ALL_TARGET_OFFER_MAXIKOMBI_100925"
click at [723, 61] on div "keyboard_arrow_down keyboard_arrow_up folder CRM_ALL_TARGET_OFFER_MAXIKOMBI_100…" at bounding box center [864, 58] width 1389 height 16
click at [1537, 59] on button "Save" at bounding box center [1542, 58] width 30 height 17
click at [54, 260] on link "Optimail" at bounding box center [82, 260] width 89 height 10
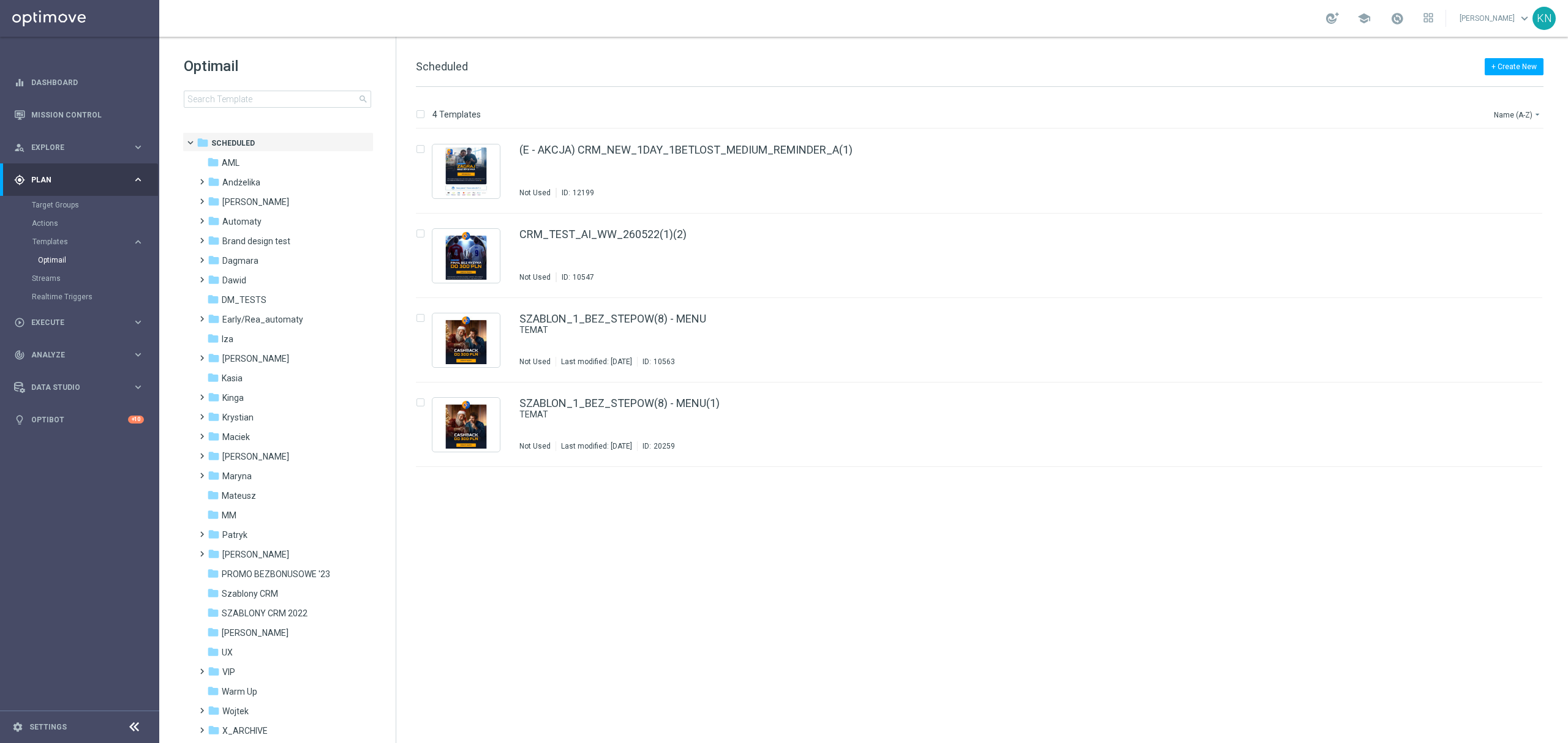
click at [630, 657] on div "insert_drive_file (E - AKCJA) CRM_NEW_1DAY_1BETLOST_MEDIUM_REMINDER_A(1) Not Us…" at bounding box center [984, 436] width 1162 height 614
drag, startPoint x: 698, startPoint y: 587, endPoint x: 733, endPoint y: 564, distance: 41.9
click at [699, 587] on div "insert_drive_file (E - AKCJA) CRM_NEW_1DAY_1BETLOST_MEDIUM_REMINDER_A(1) Not Us…" at bounding box center [984, 436] width 1162 height 614
click at [246, 359] on span "[PERSON_NAME]" at bounding box center [255, 358] width 67 height 11
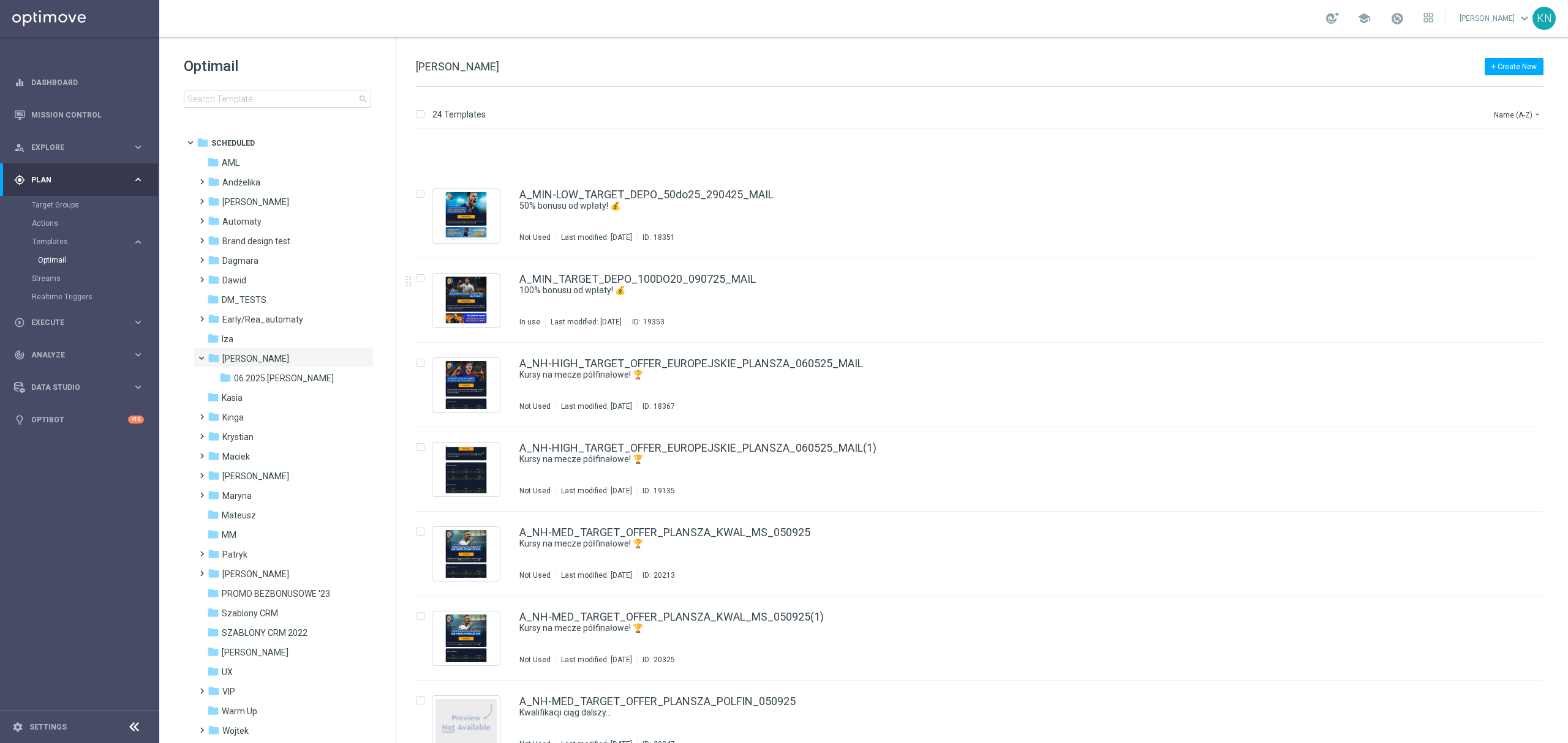
scroll to position [1413, 0]
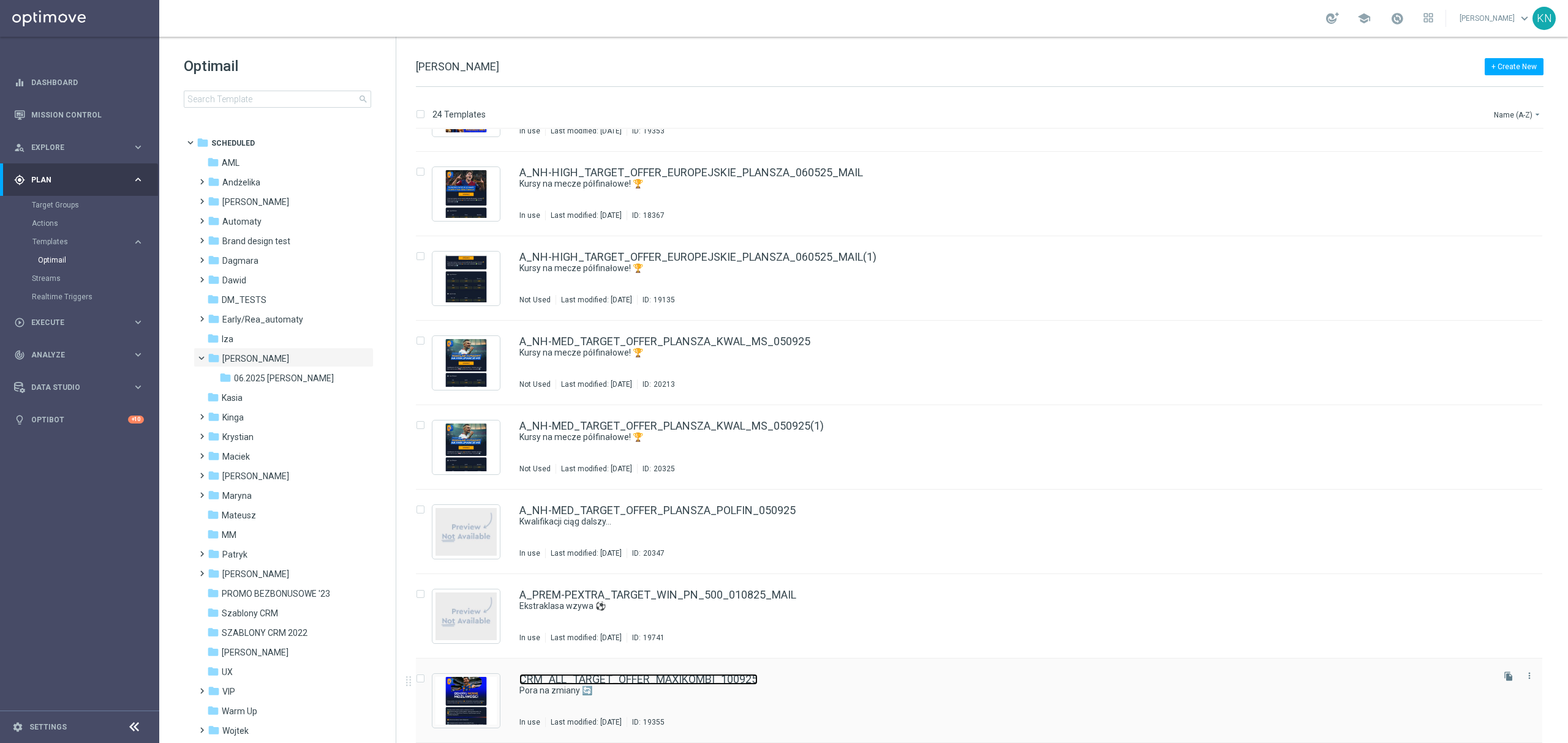
click at [708, 682] on link "CRM_ALL_TARGET_OFFER_MAXIKOMBI_100925" at bounding box center [638, 679] width 238 height 11
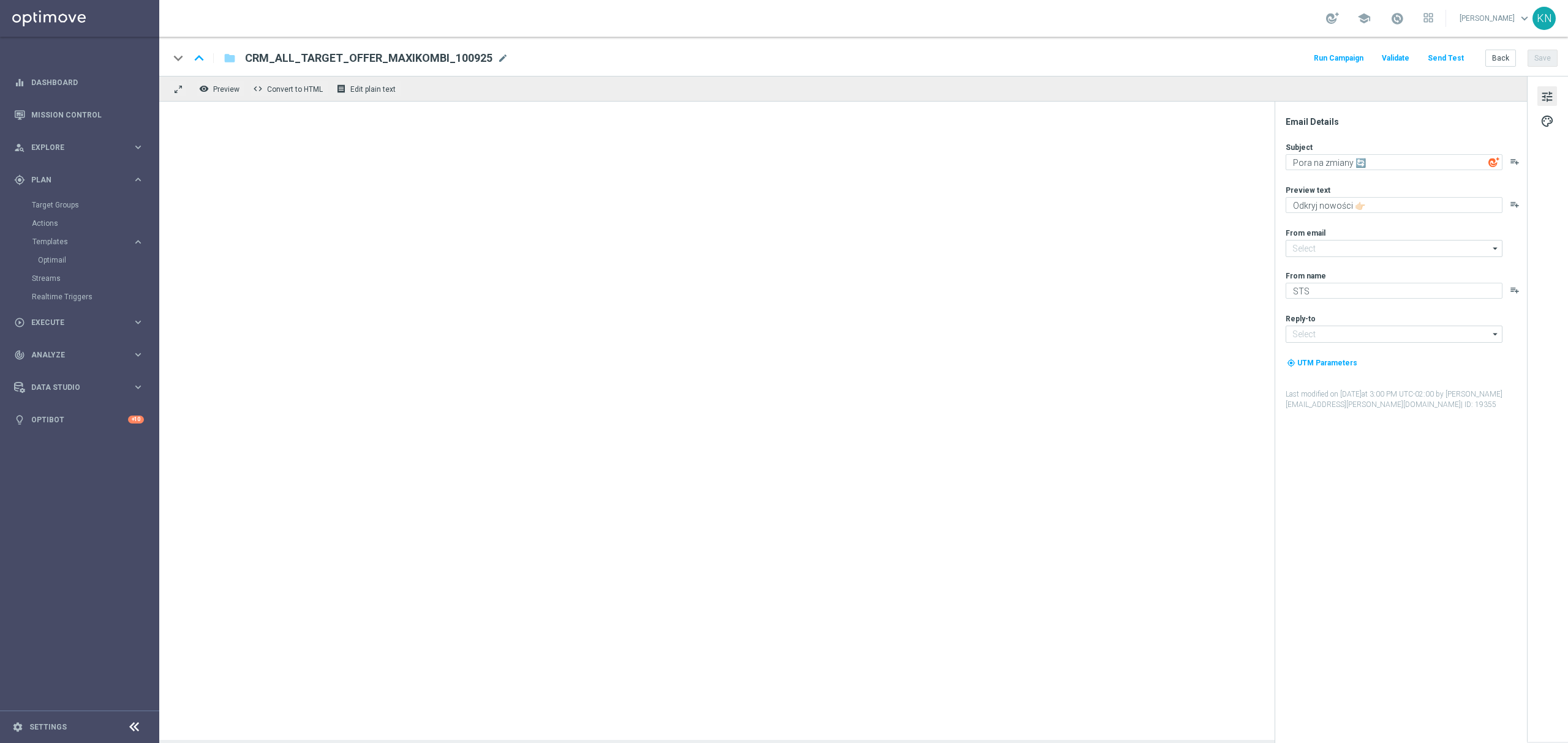
type input "[EMAIL_ADDRESS][DOMAIN_NAME]"
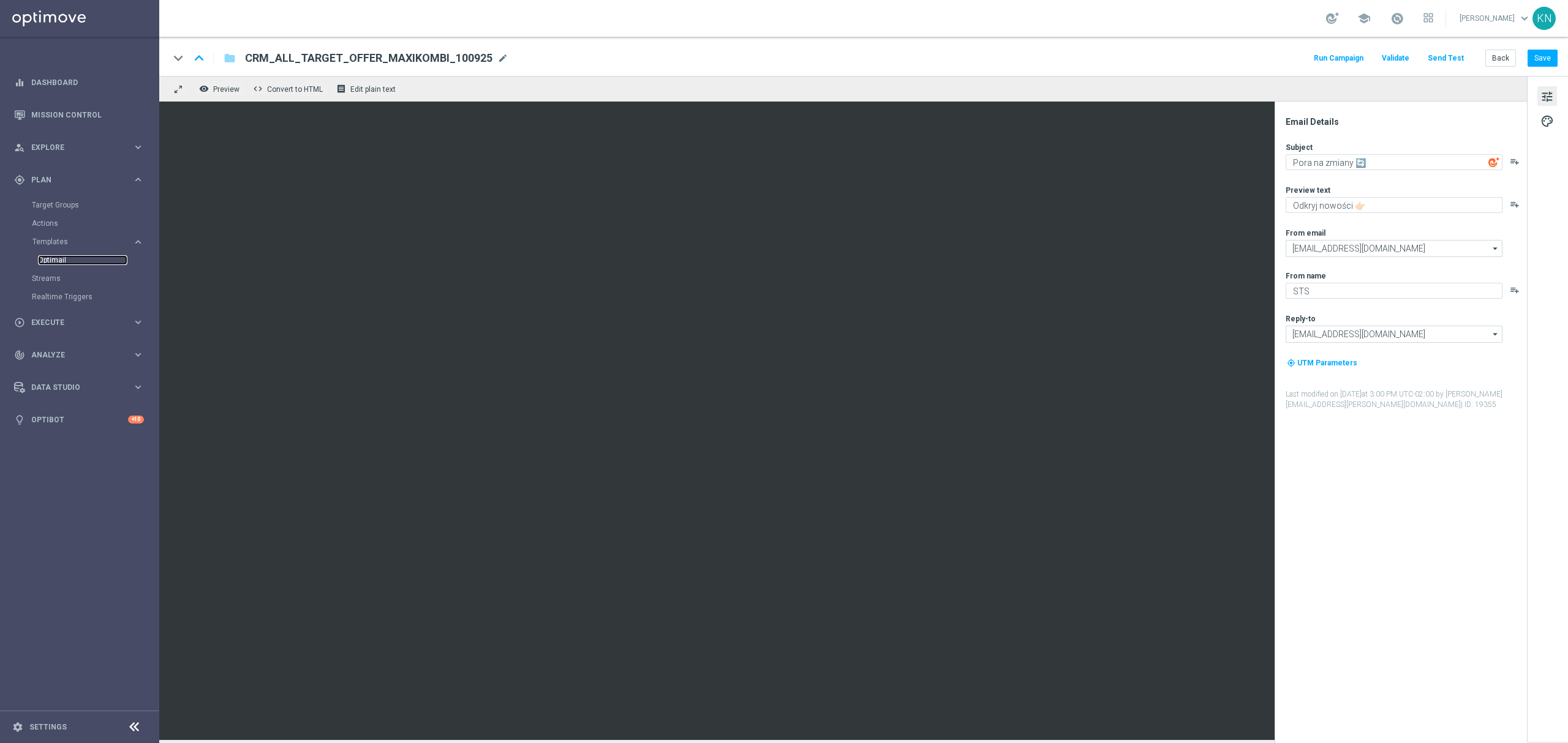
click at [60, 255] on link "Optimail" at bounding box center [82, 260] width 89 height 10
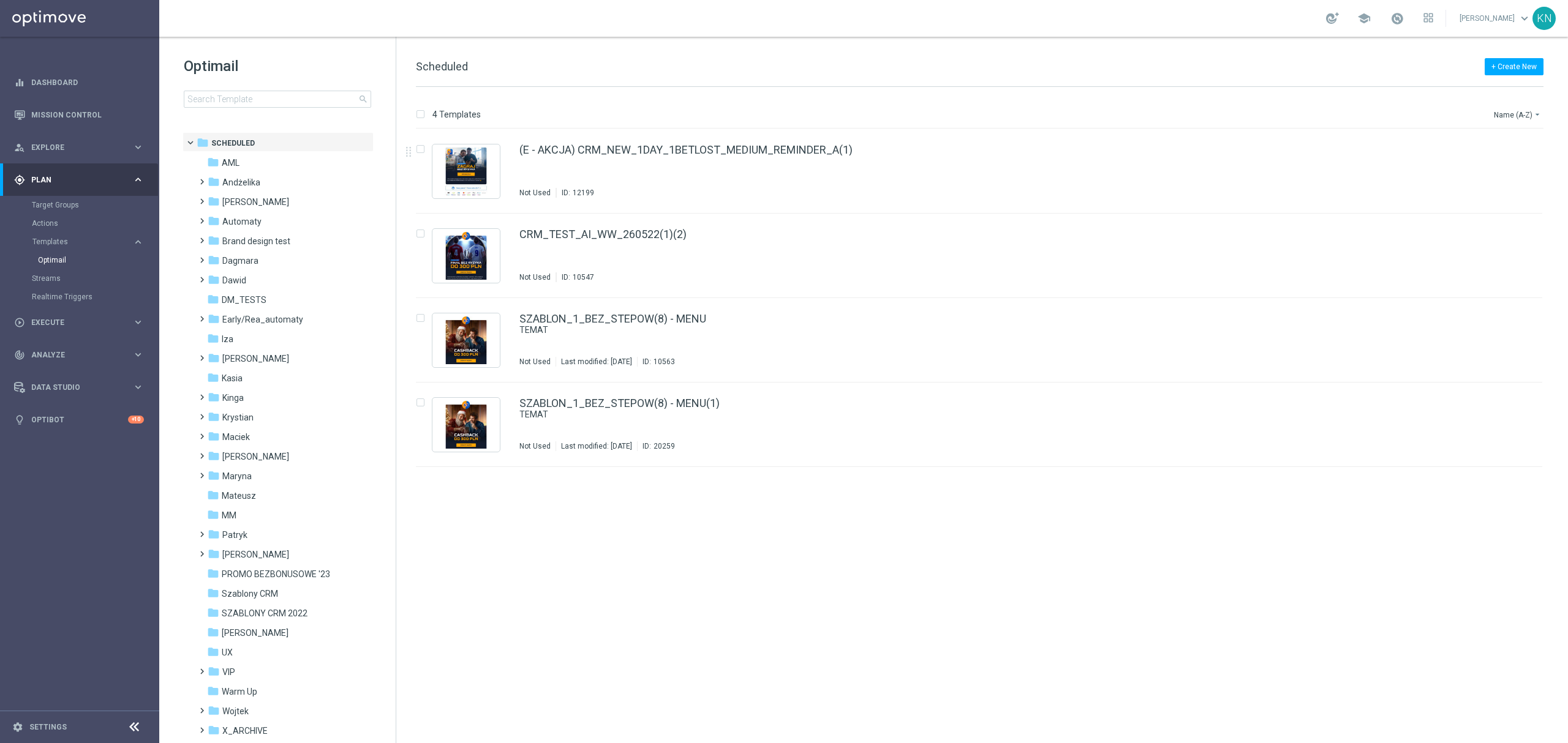
click at [910, 544] on div "insert_drive_file (E - AKCJA) CRM_NEW_1DAY_1BETLOST_MEDIUM_REMINDER_A(1) Not Us…" at bounding box center [984, 436] width 1162 height 614
click at [702, 622] on div "insert_drive_file (E - AKCJA) CRM_NEW_1DAY_1BETLOST_MEDIUM_REMINDER_A(1) Not Us…" at bounding box center [984, 436] width 1162 height 614
click at [238, 92] on input at bounding box center [277, 99] width 187 height 17
type input "CRM_ALL_TARGET_OFFER_MAXIKOMBI_100925"
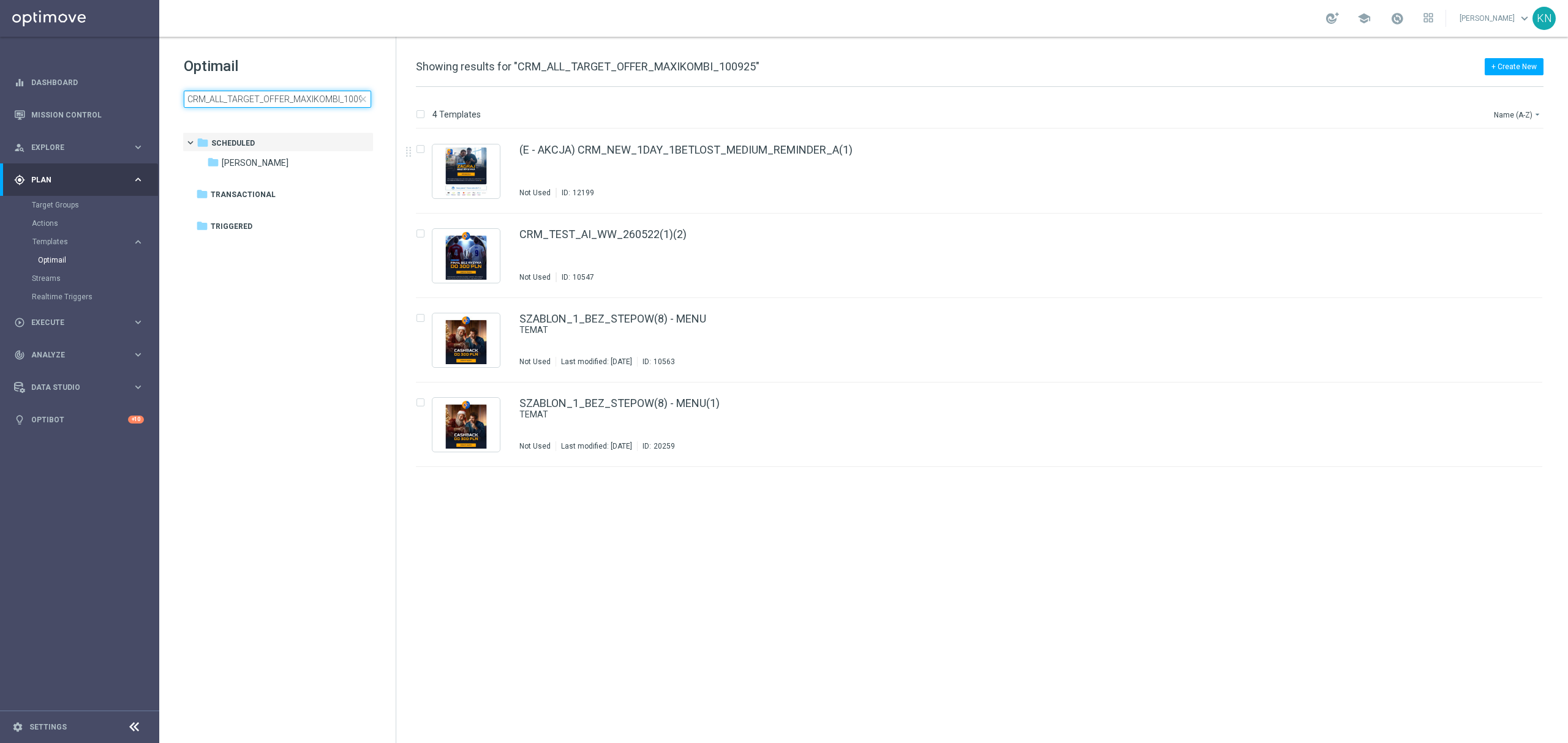
scroll to position [0, 10]
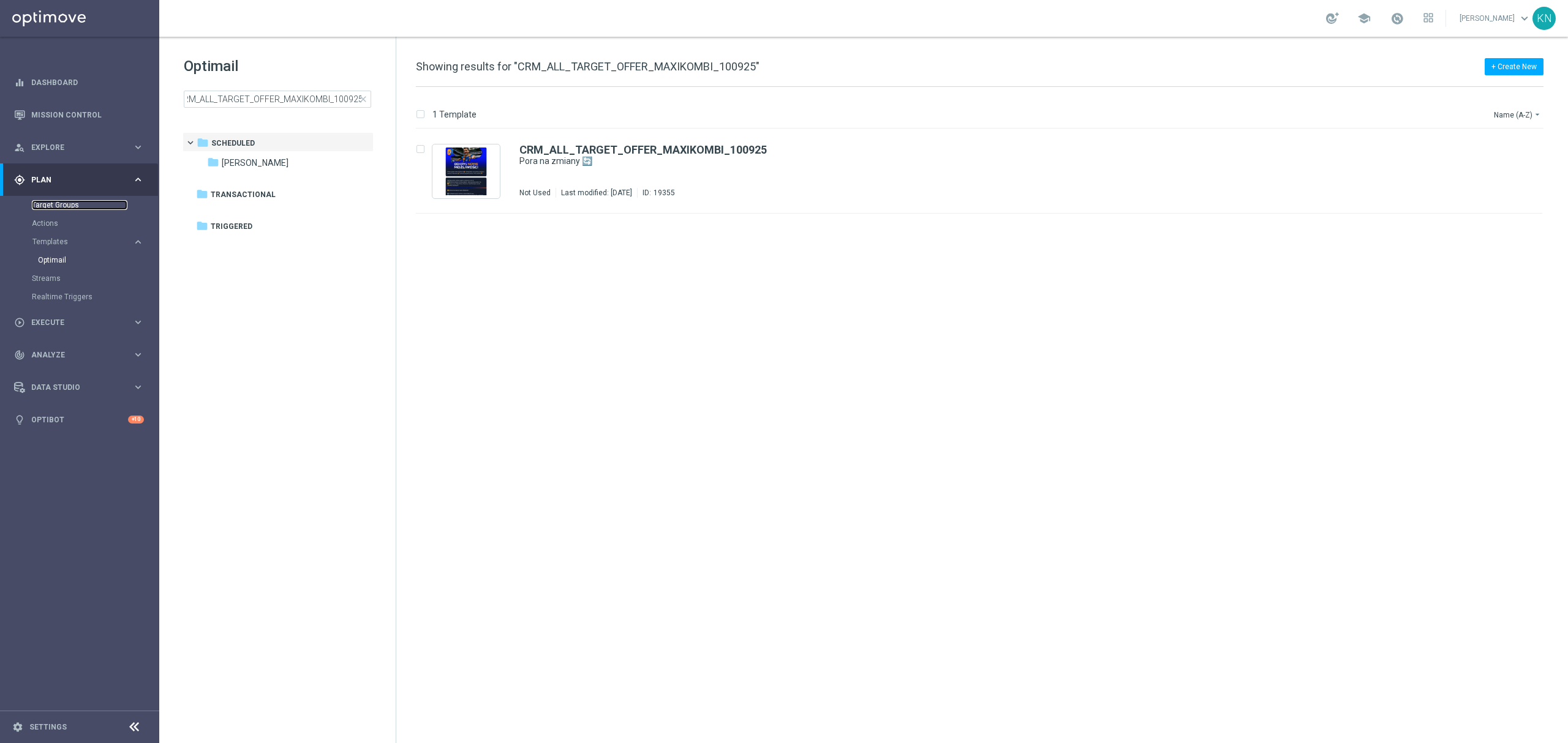
click at [56, 202] on link "Target Groups" at bounding box center [80, 205] width 96 height 10
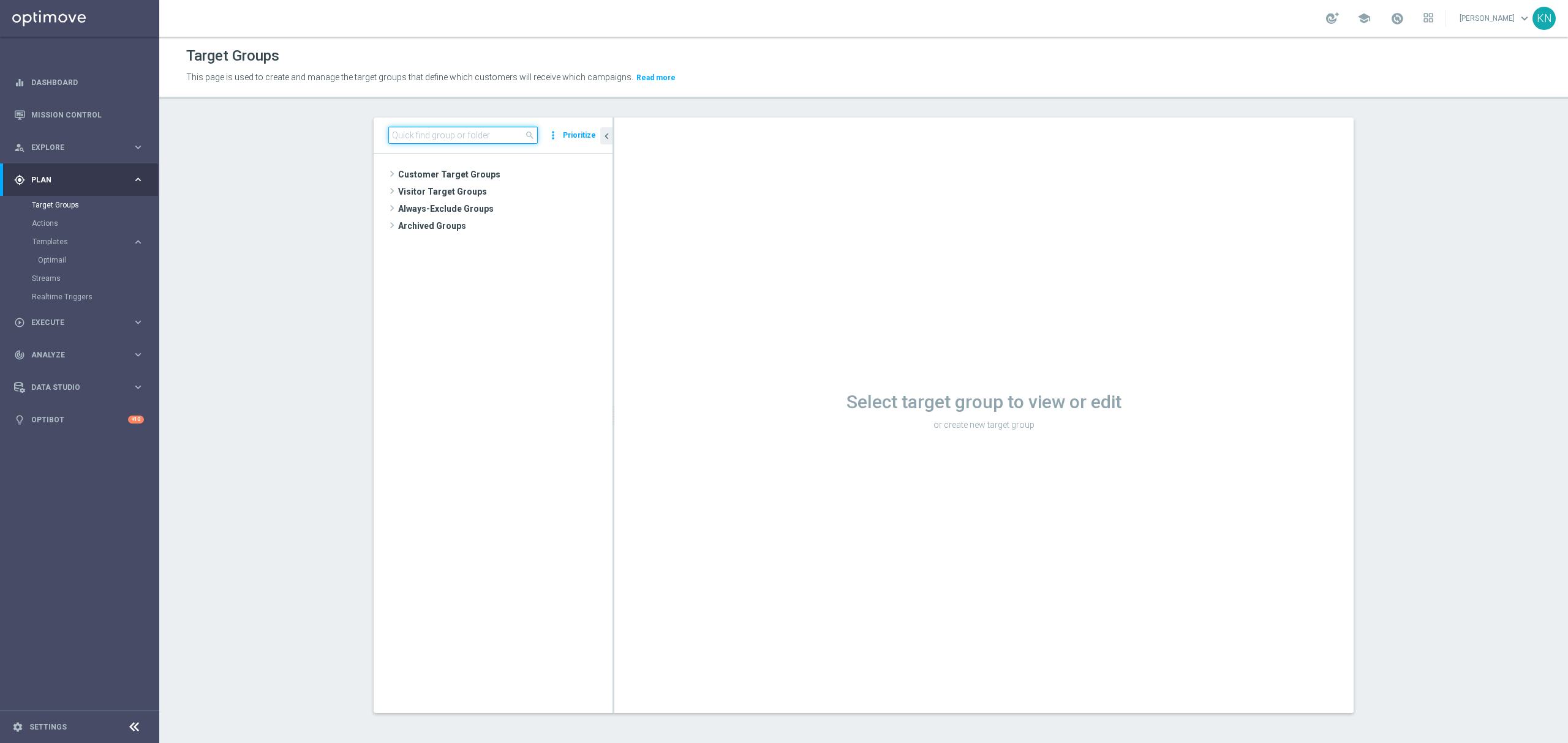
click at [429, 135] on input at bounding box center [463, 135] width 149 height 17
paste input "CRM_ALL_TARGET_OFFER_MAXIKOMBI_100925"
type input "CRM_ALL_TARGET_OFFER_MAXIKOMBI_100925"
click at [503, 142] on input "CRM_ALL_TARGET_OFFER_MAXIKOMBI_100925" at bounding box center [463, 135] width 149 height 17
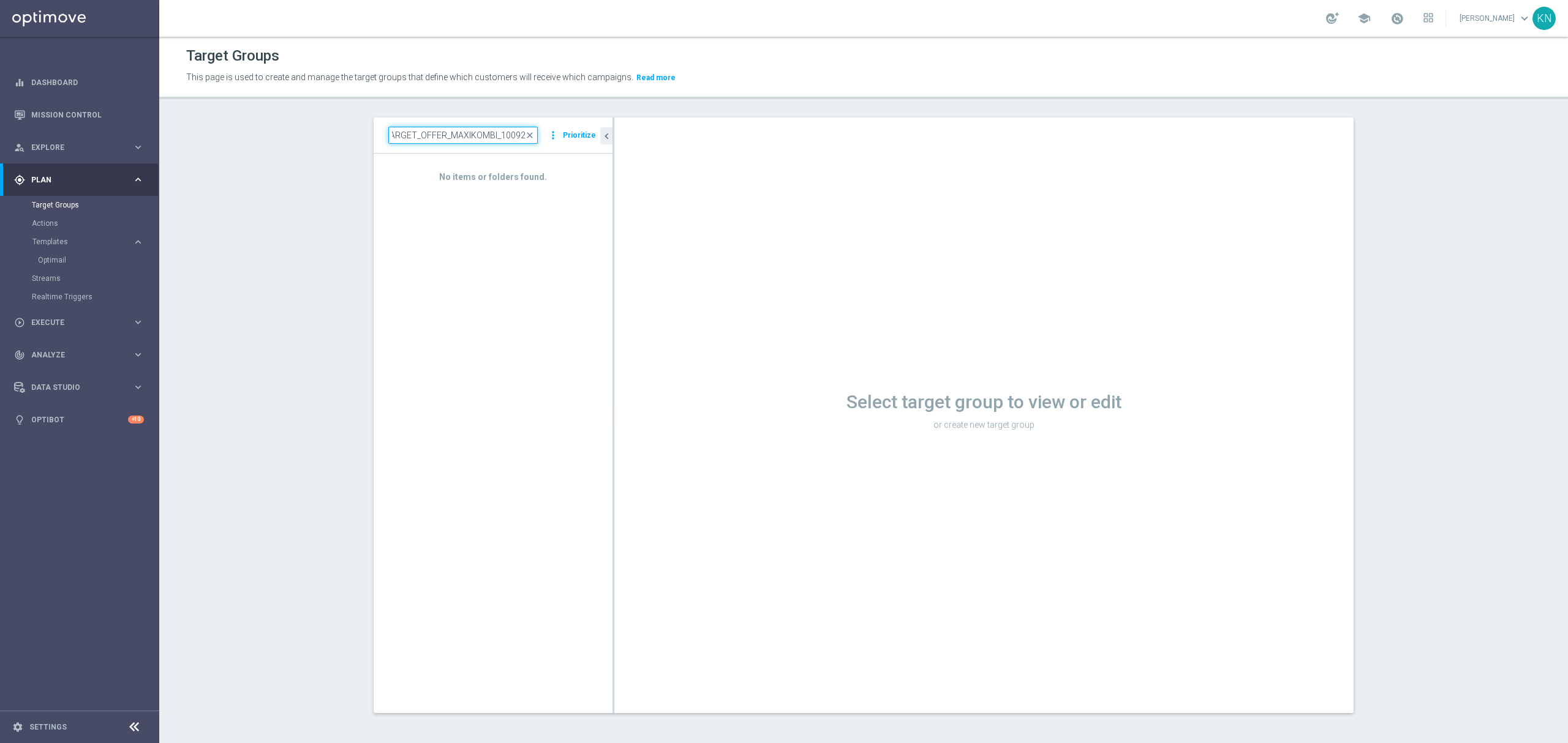
click at [503, 142] on input "CRM_ALL_TARGET_OFFER_MAXIKOMBI_100925" at bounding box center [463, 135] width 149 height 17
click at [73, 109] on link "Mission Control" at bounding box center [88, 114] width 112 height 33
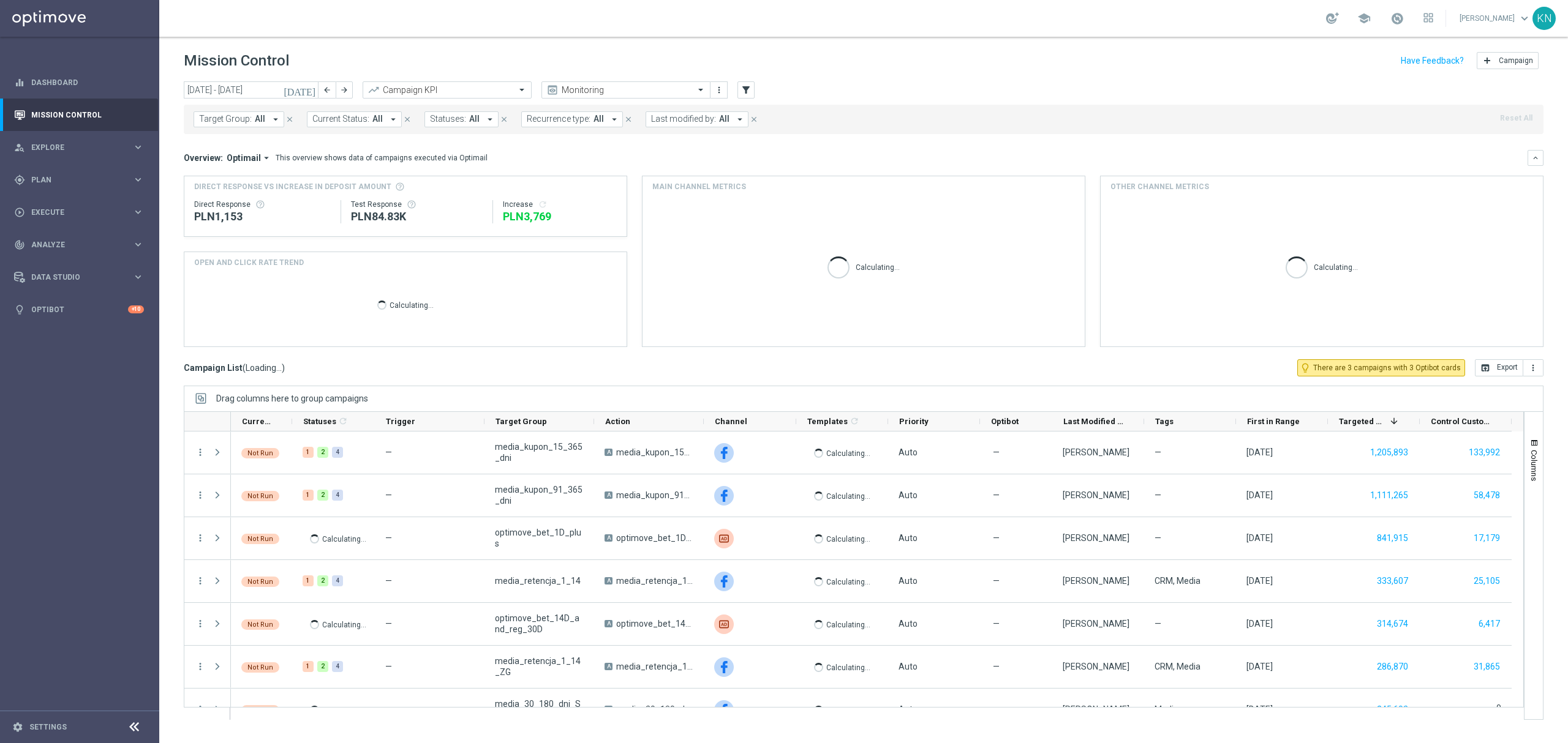
click at [243, 121] on span "Target Group:" at bounding box center [225, 119] width 52 height 10
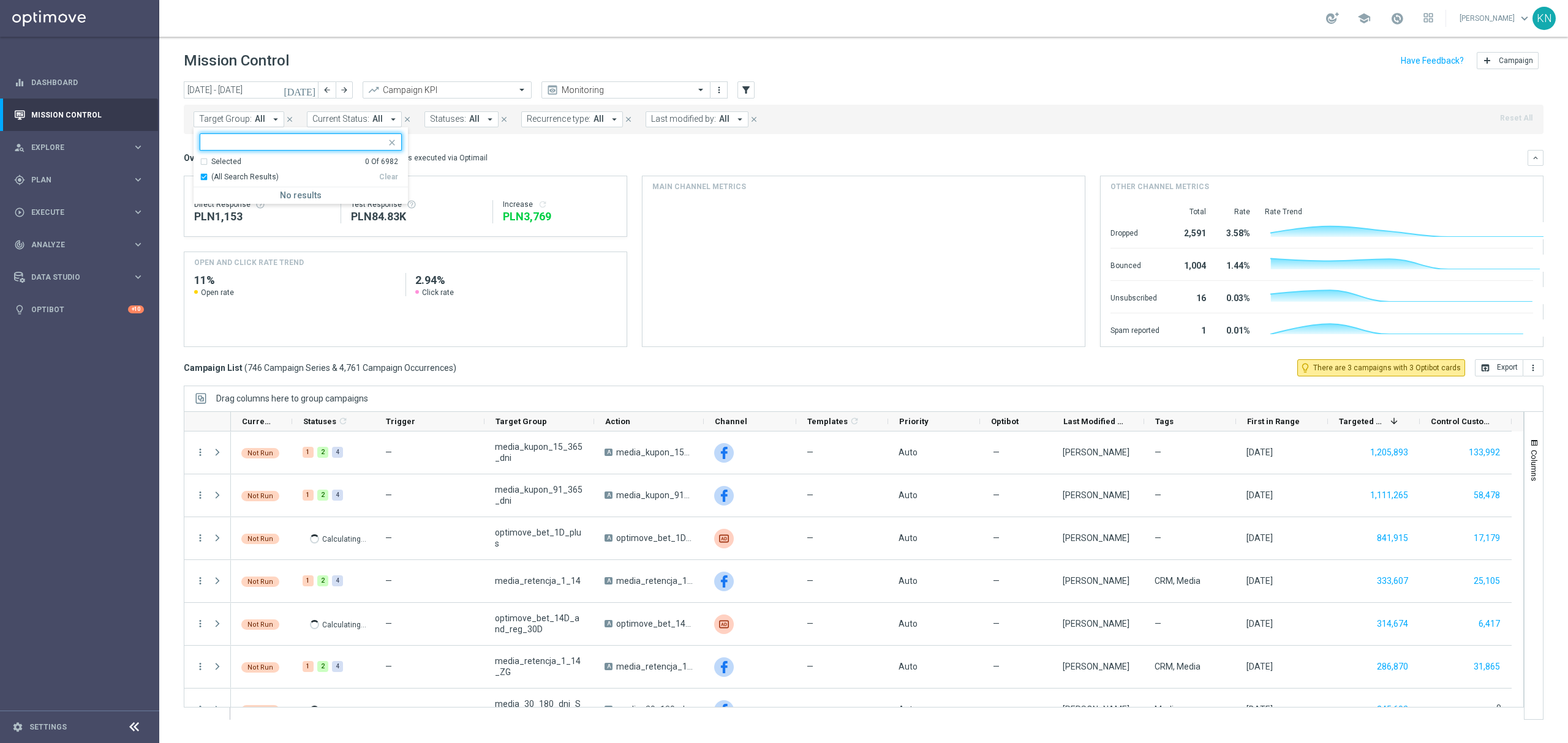
type input "CRM_ALL_TARGET_OFFER_MAXIKOMBI_100925"
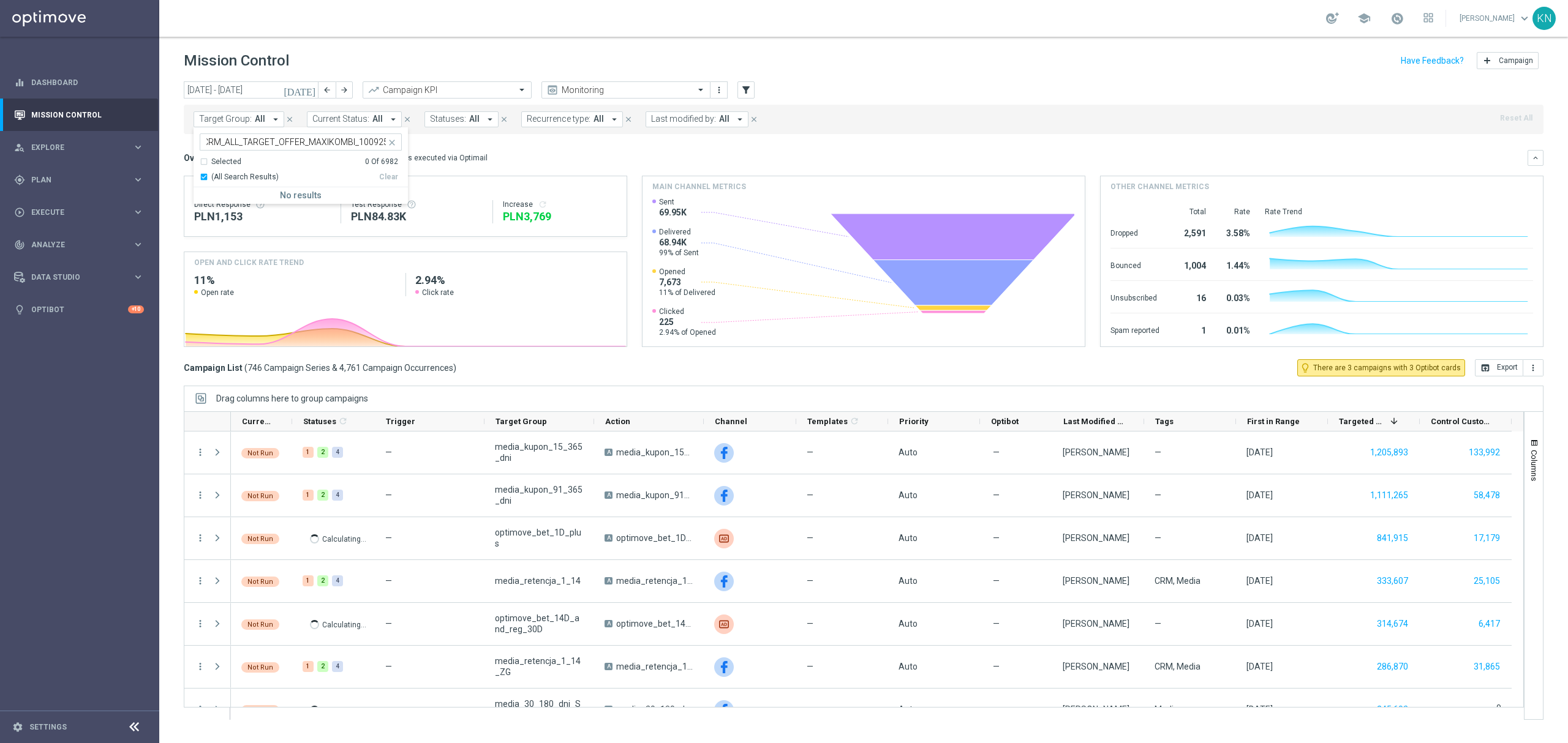
click at [609, 153] on div "Overview: Optimail arrow_drop_down This overview shows data of campaigns execut…" at bounding box center [856, 158] width 1344 height 11
click at [754, 92] on div "[DATE] [DATE] - [DATE] arrow_back arrow_forward Campaign KPI trending_up Monito…" at bounding box center [864, 91] width 1360 height 19
click at [750, 89] on icon "filter_alt" at bounding box center [745, 89] width 11 height 11
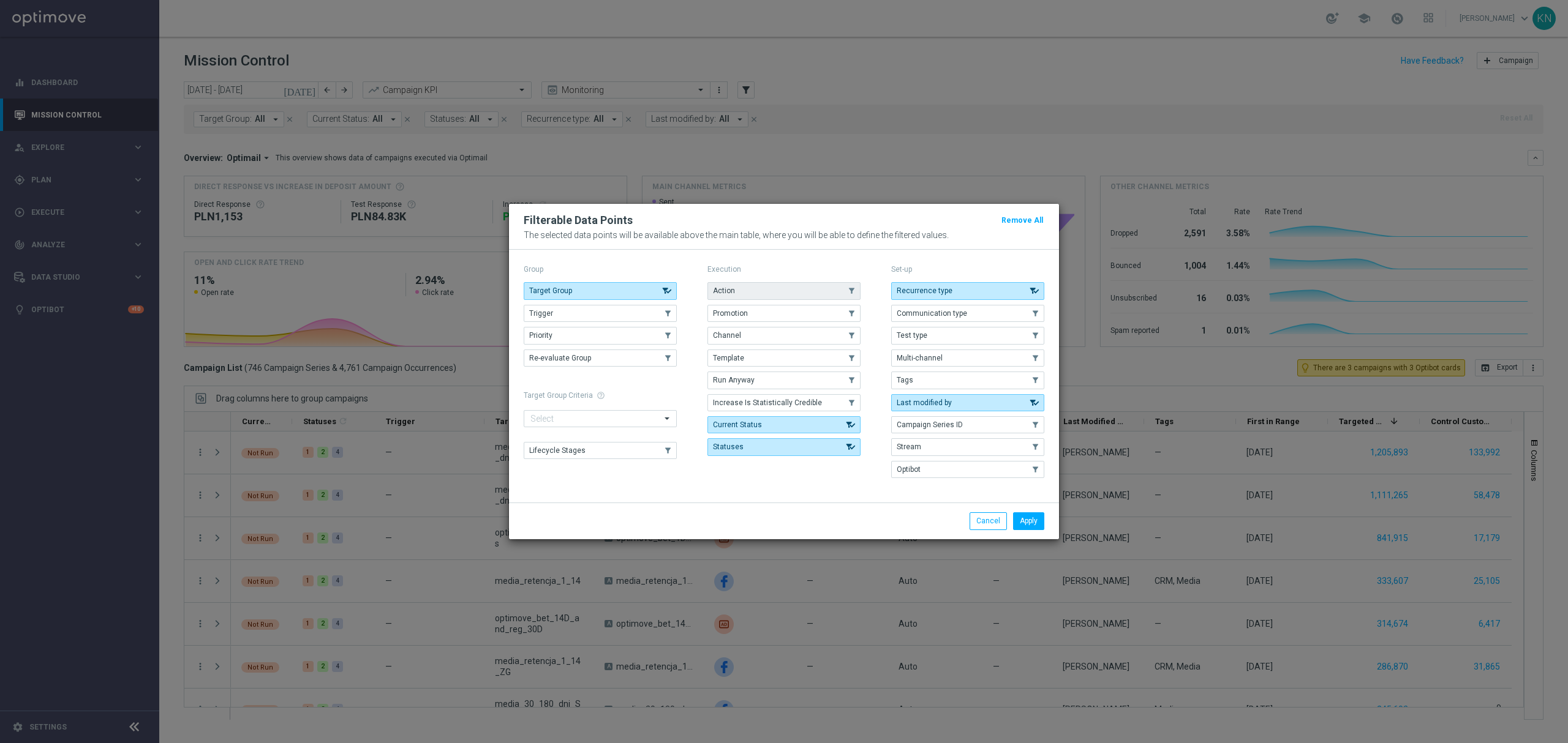
click at [743, 282] on button "Action" at bounding box center [784, 290] width 153 height 17
click at [894, 236] on p "The selected data points will be available above the main table, where you will…" at bounding box center [784, 235] width 521 height 10
click at [1027, 514] on button "Apply" at bounding box center [1028, 521] width 31 height 17
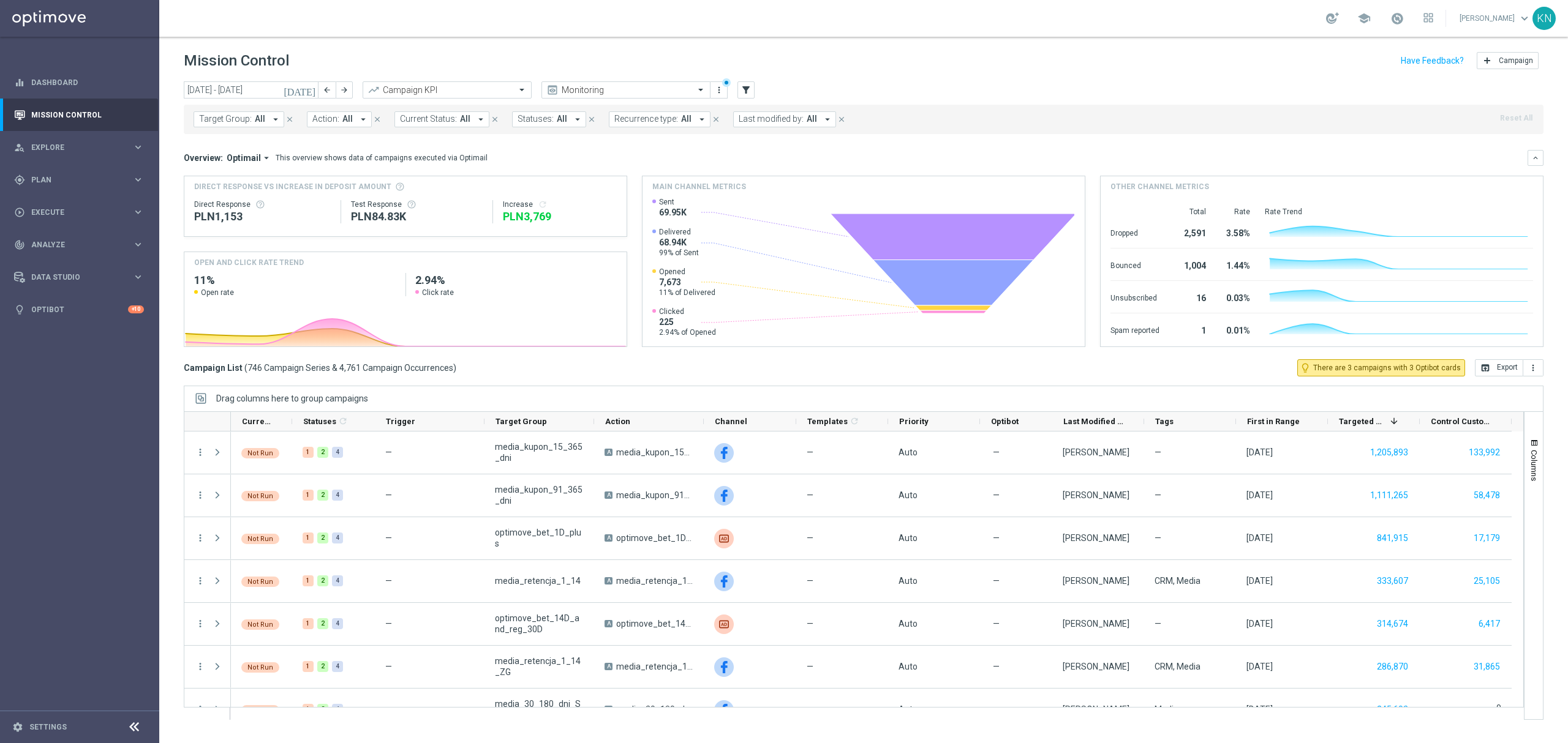
click at [342, 121] on span "All" at bounding box center [347, 119] width 10 height 10
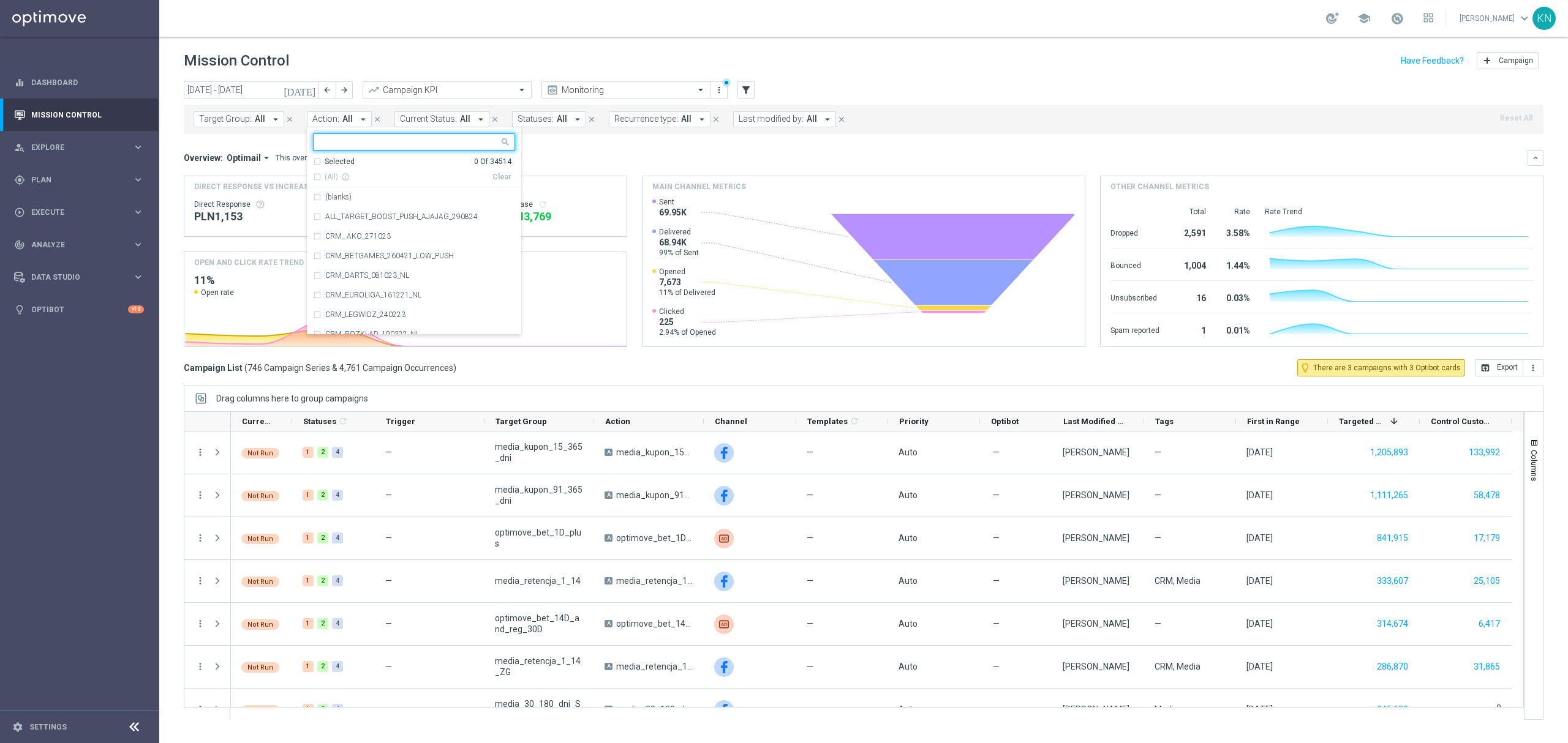
click at [360, 147] on input "text" at bounding box center [409, 142] width 179 height 10
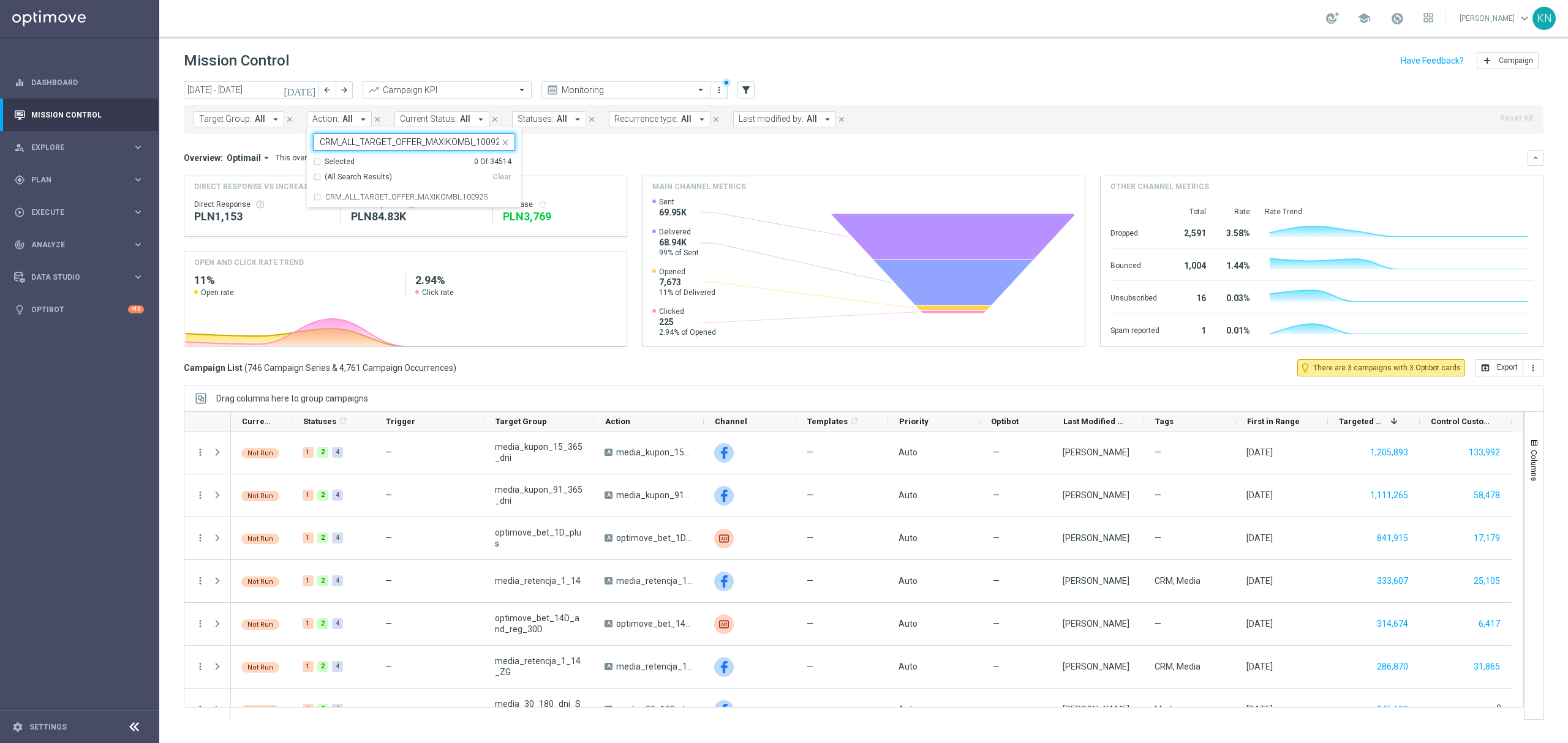
scroll to position [0, 5]
click at [400, 197] on label "CRM_ALL_TARGET_OFFER_MAXIKOMBI_100925" at bounding box center [406, 197] width 163 height 8
type input "CRM_ALL_TARGET_OFFER_MAXIKOMBI_100925"
click at [662, 155] on div "Overview: Optimail arrow_drop_down This overview shows data of campaigns execut…" at bounding box center [856, 158] width 1344 height 11
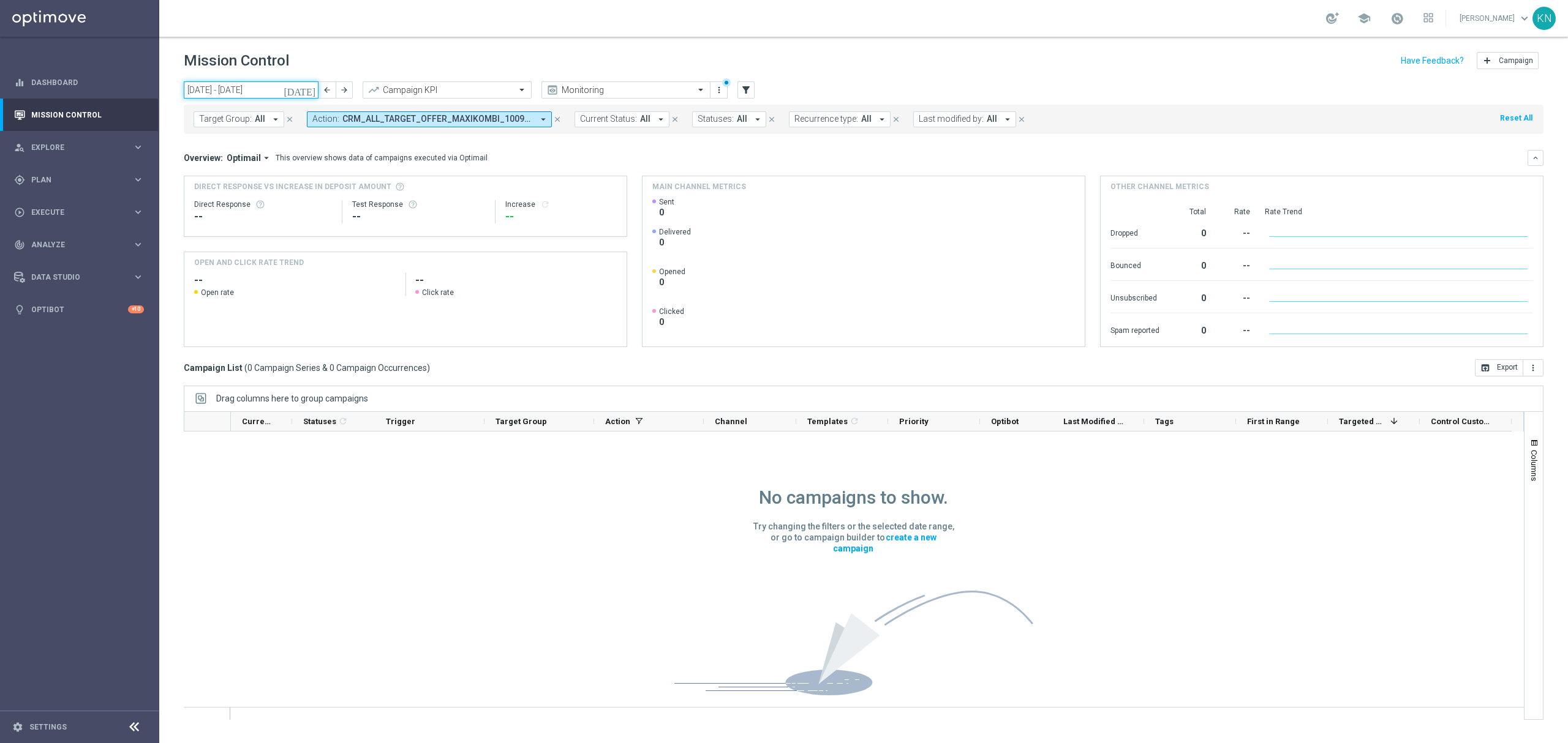
click at [250, 91] on input "[DATE] - [DATE]" at bounding box center [251, 90] width 135 height 17
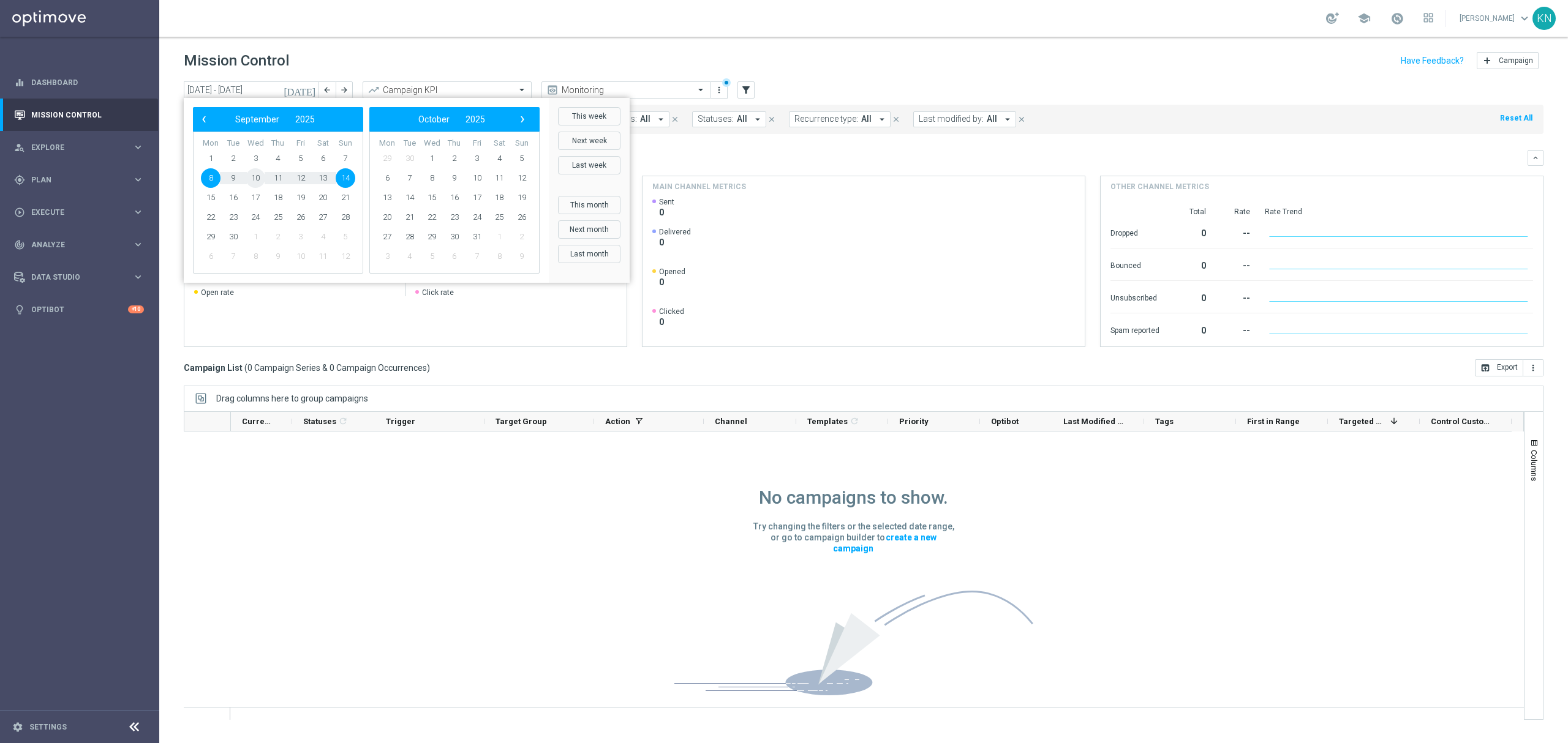
click at [258, 179] on span "10" at bounding box center [255, 178] width 20 height 20
drag, startPoint x: 312, startPoint y: 177, endPoint x: 320, endPoint y: 177, distance: 8.0
click at [320, 177] on span "13" at bounding box center [323, 178] width 20 height 20
type input "[DATE] - [DATE]"
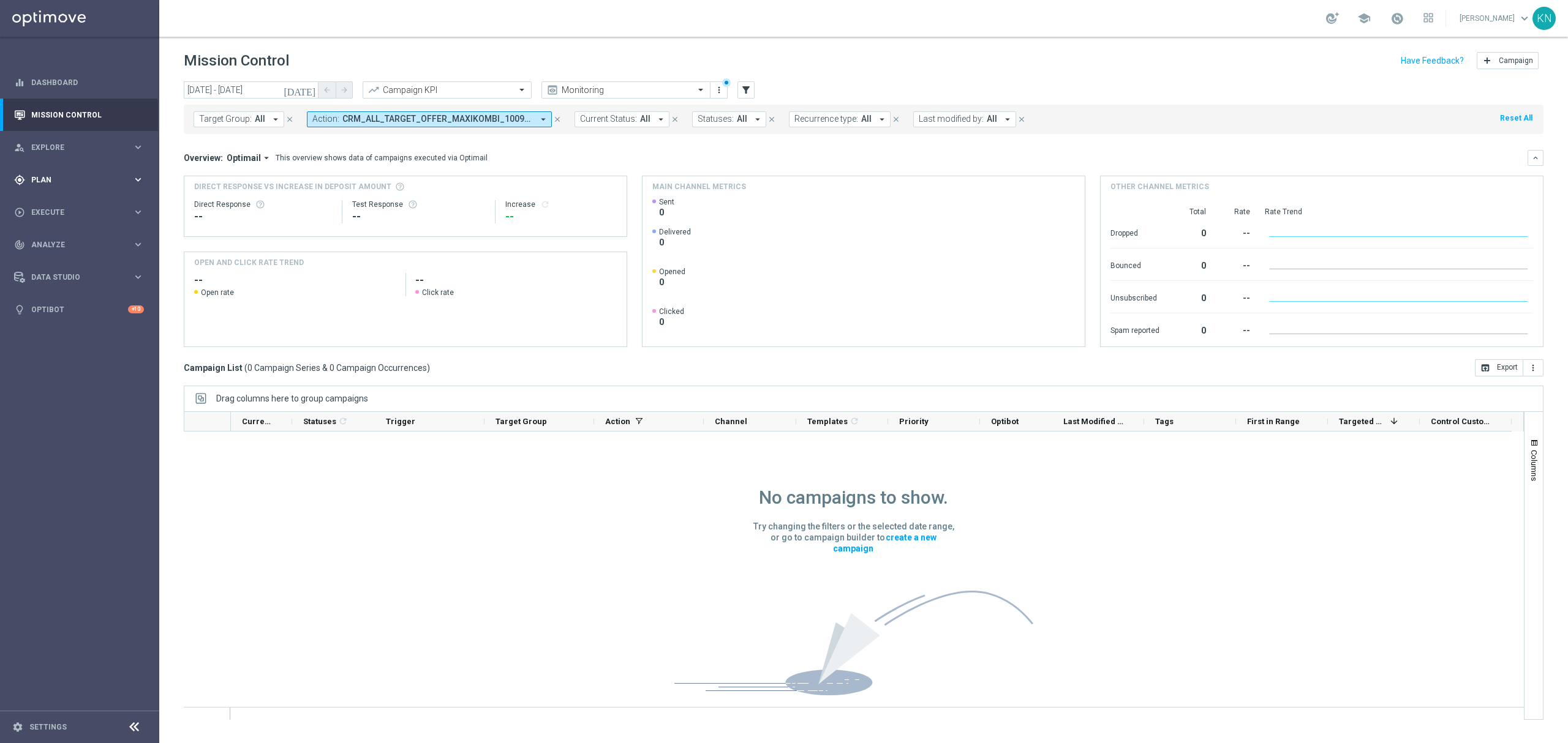
click at [65, 171] on div "gps_fixed Plan keyboard_arrow_right" at bounding box center [79, 179] width 158 height 33
click at [66, 253] on div "Optimail" at bounding box center [98, 260] width 120 height 19
click at [63, 261] on link "Optimail" at bounding box center [82, 260] width 89 height 10
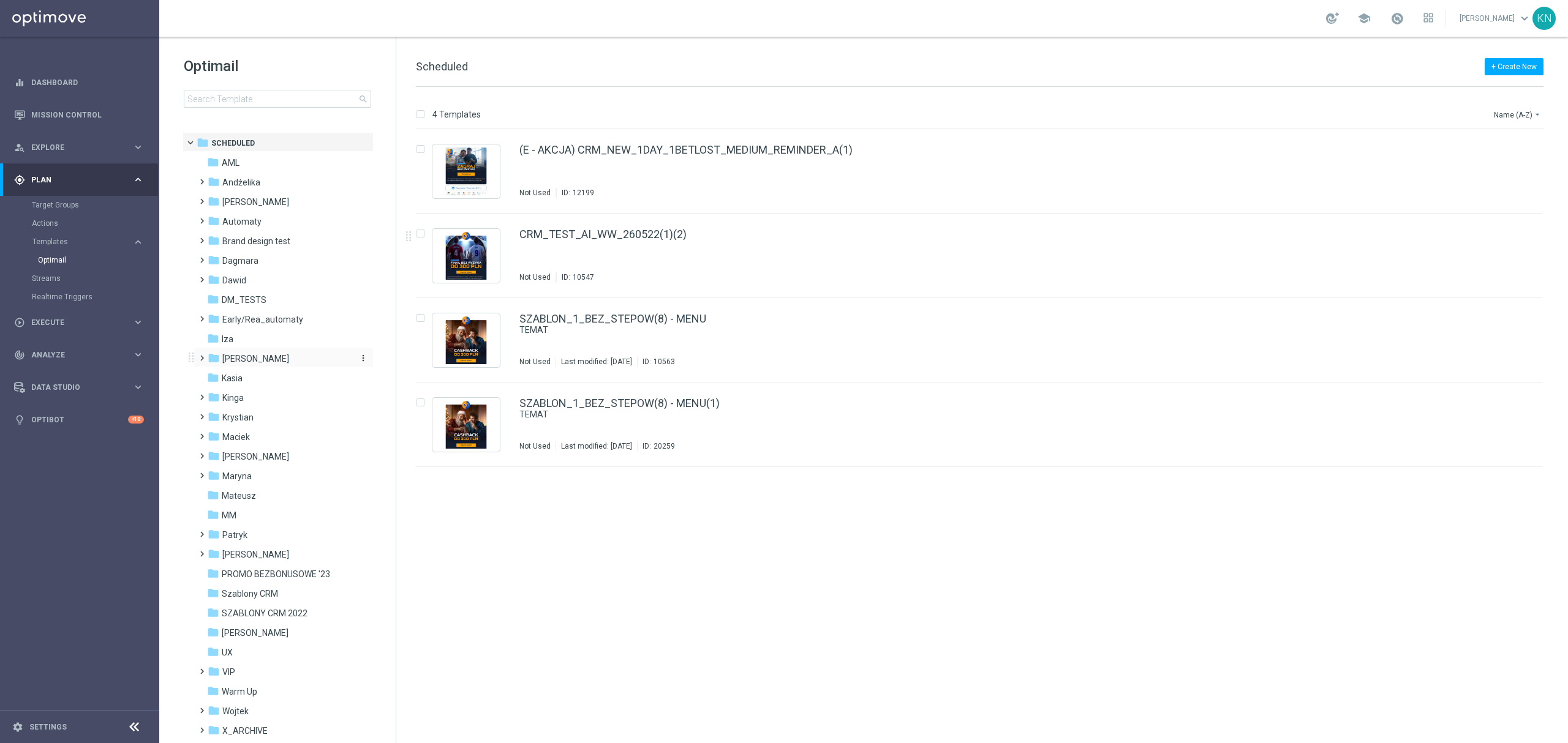
click at [241, 358] on span "[PERSON_NAME]" at bounding box center [255, 358] width 67 height 11
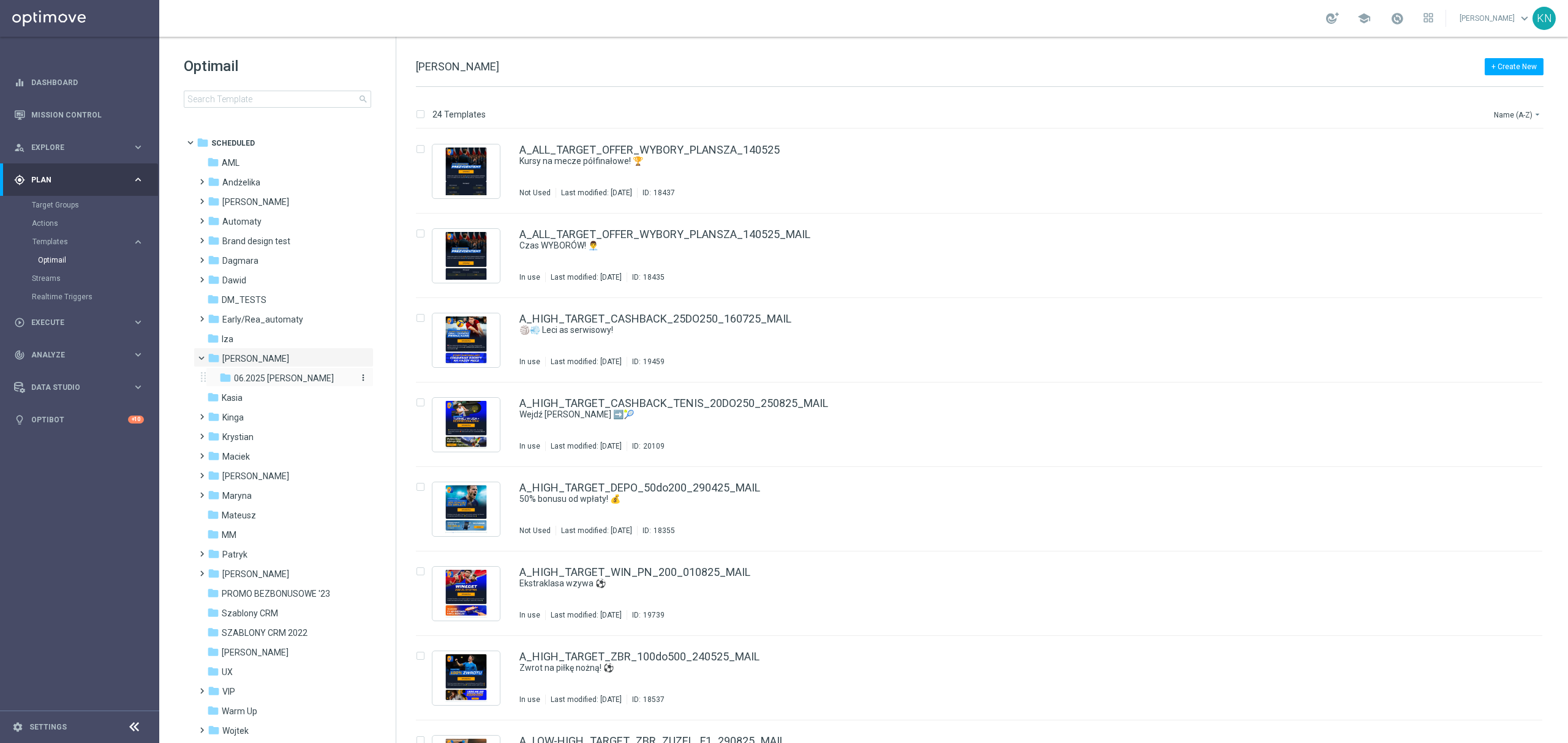
click at [277, 380] on span "06.2025 [PERSON_NAME]" at bounding box center [284, 378] width 100 height 11
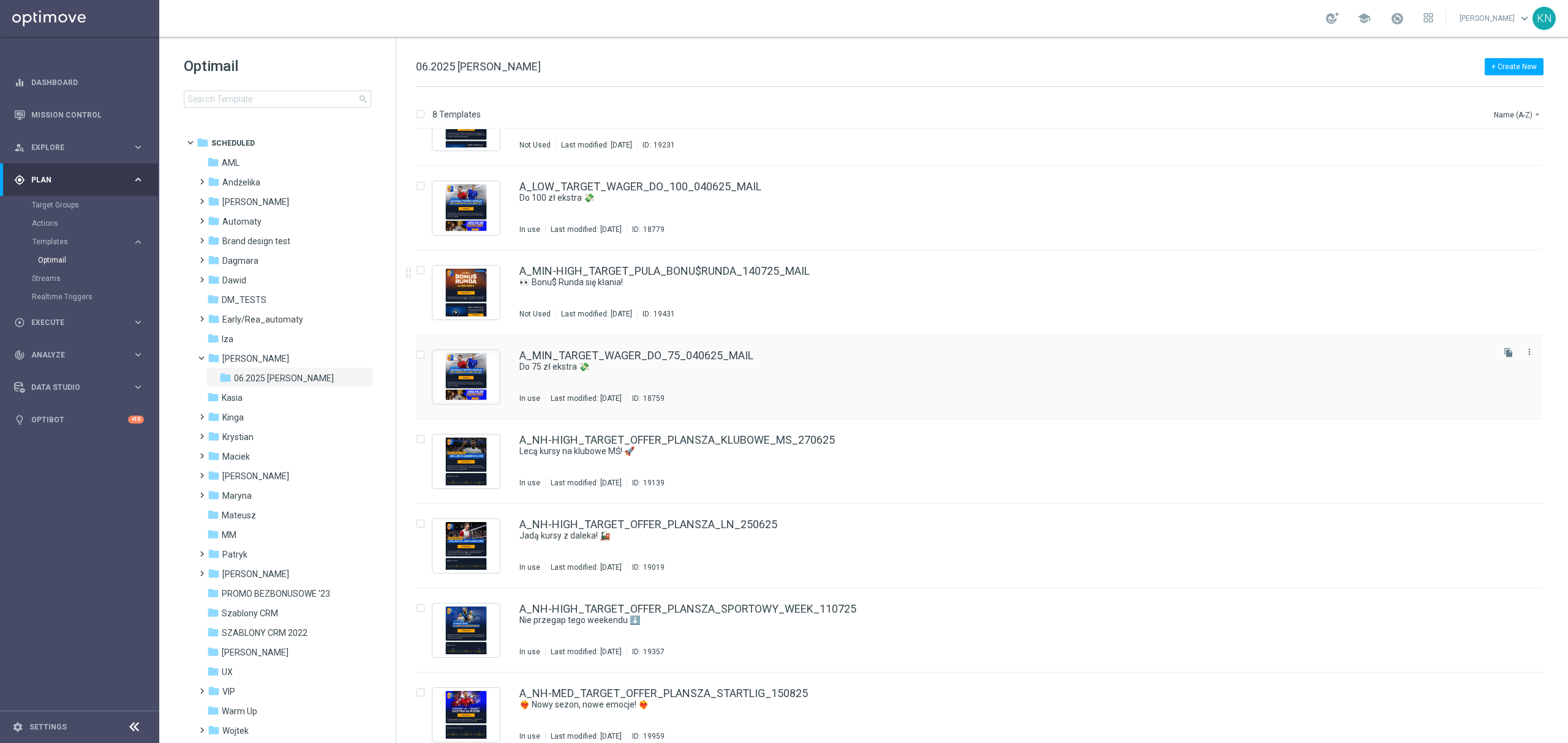
scroll to position [62, 0]
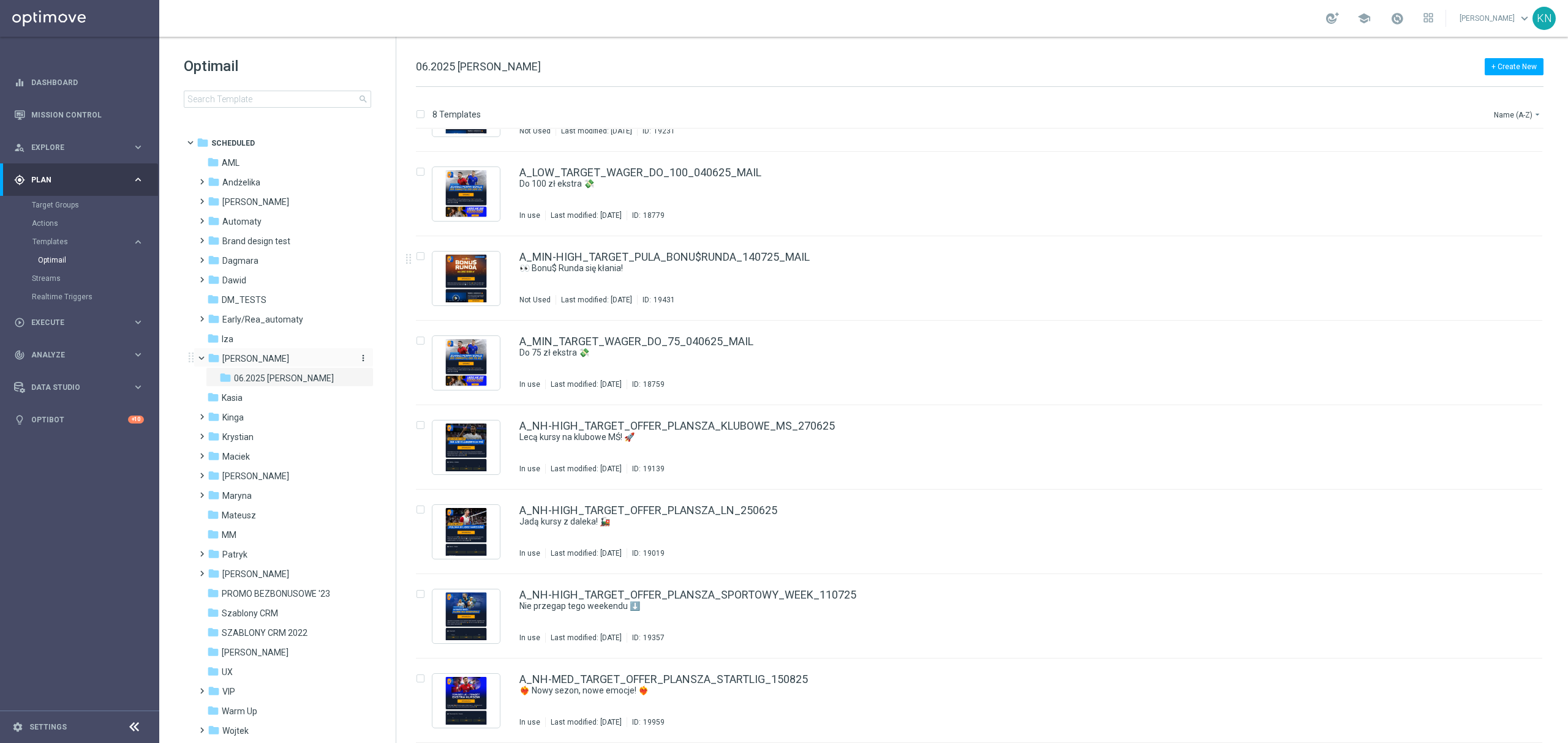
click at [241, 354] on span "[PERSON_NAME]" at bounding box center [255, 358] width 67 height 11
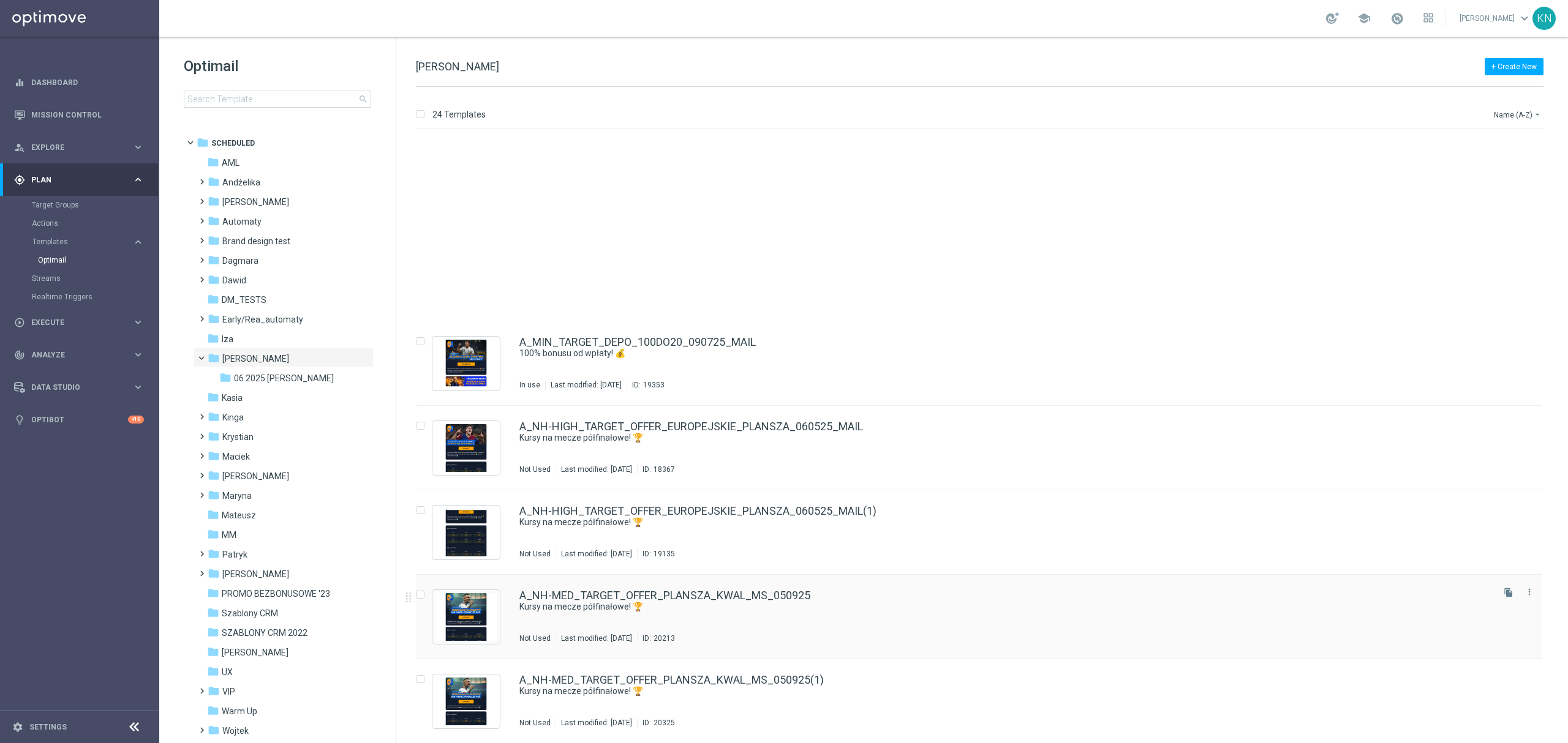
scroll to position [1413, 0]
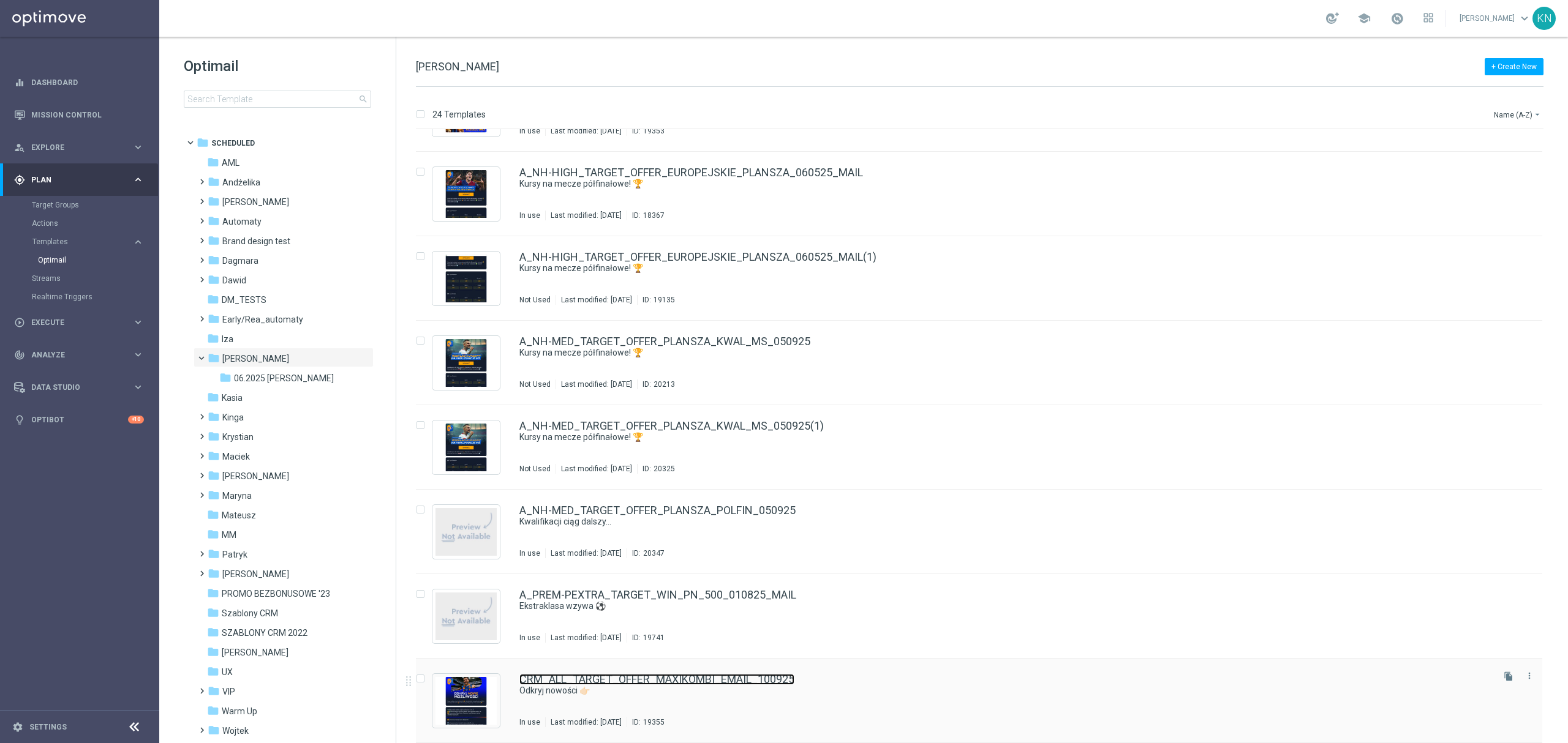
click at [722, 679] on link "CRM_ALL_TARGET_OFFER_MAXIKOMBI_EMAIL_100925" at bounding box center [657, 679] width 275 height 11
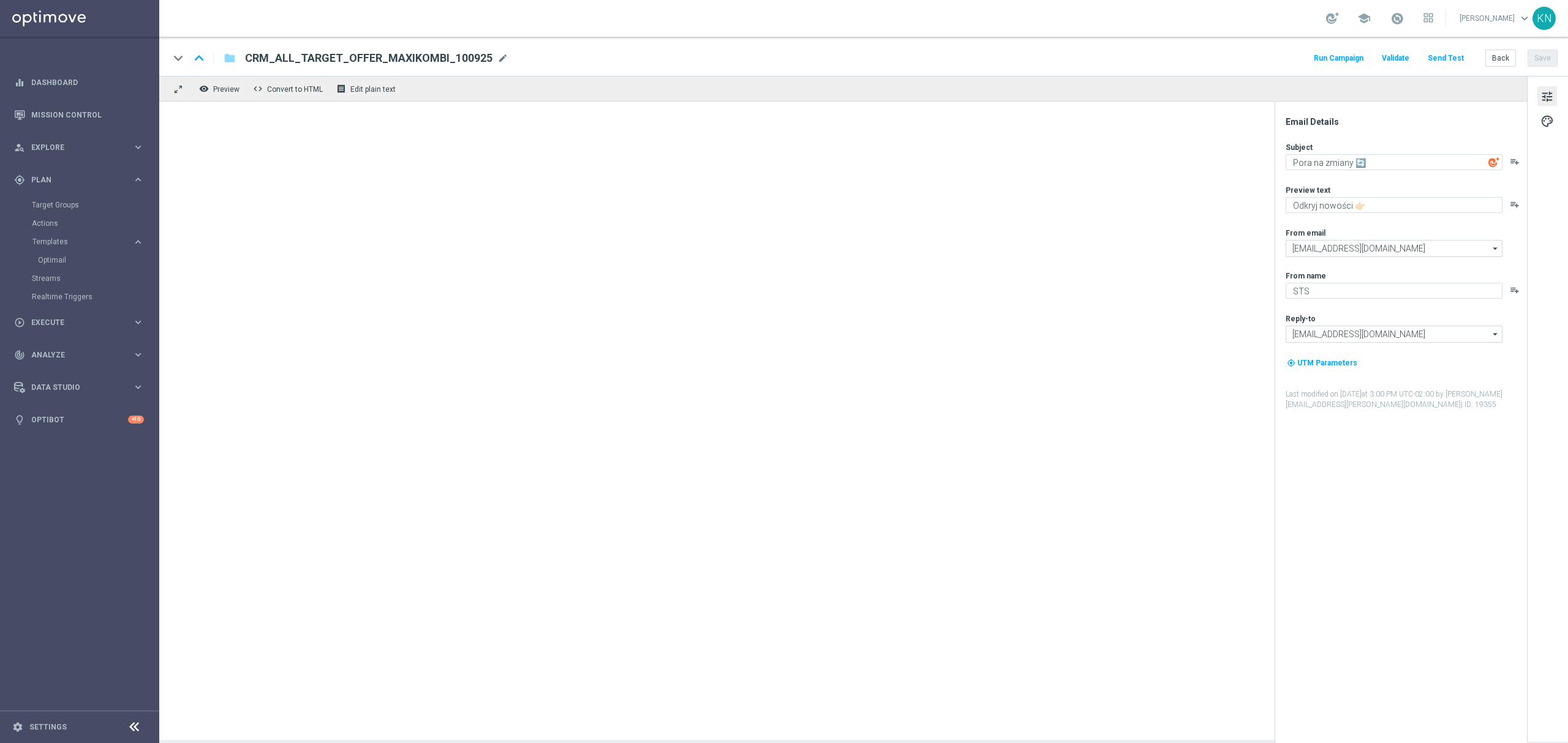
type textarea "Odkryj nowości 👉🏻"
type textarea "Pora na zmiany 🔄"
